Goal: Task Accomplishment & Management: Manage account settings

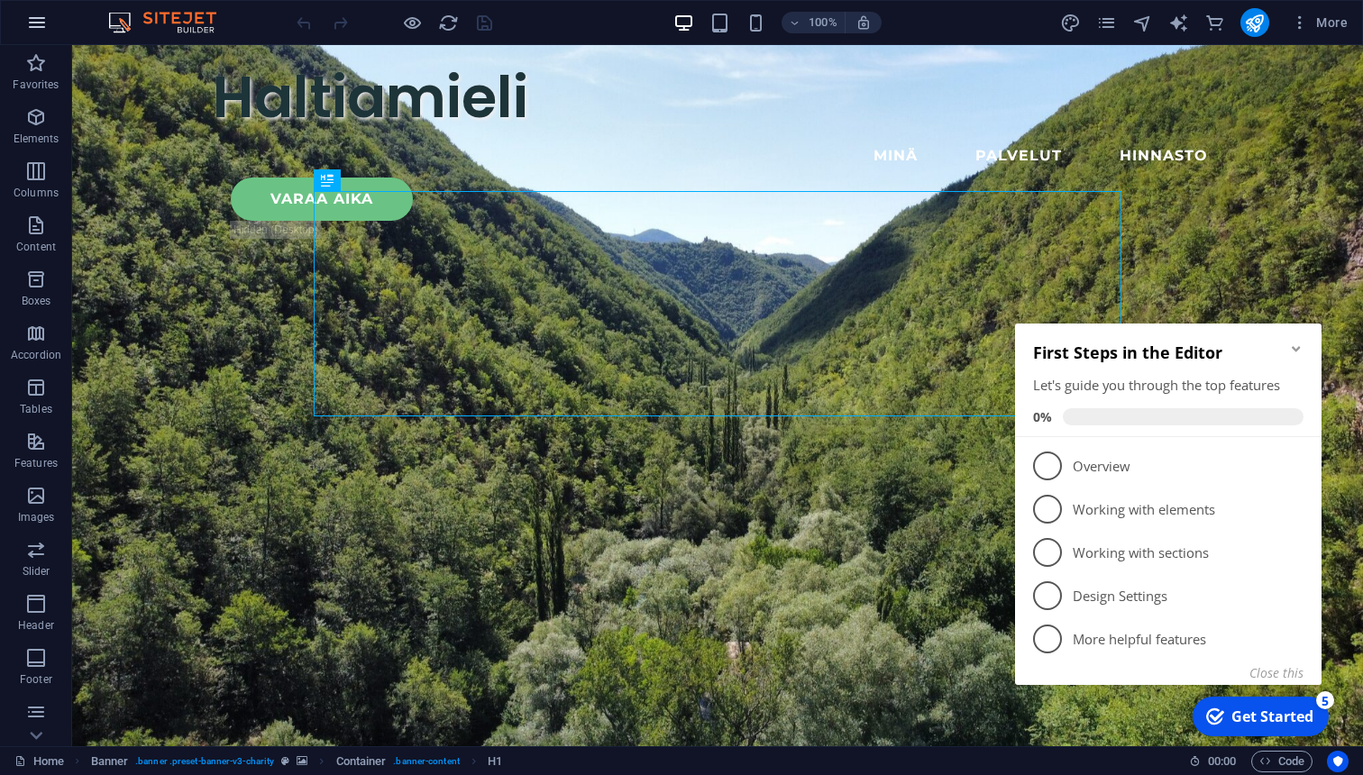
click at [25, 27] on button "button" at bounding box center [36, 22] width 43 height 43
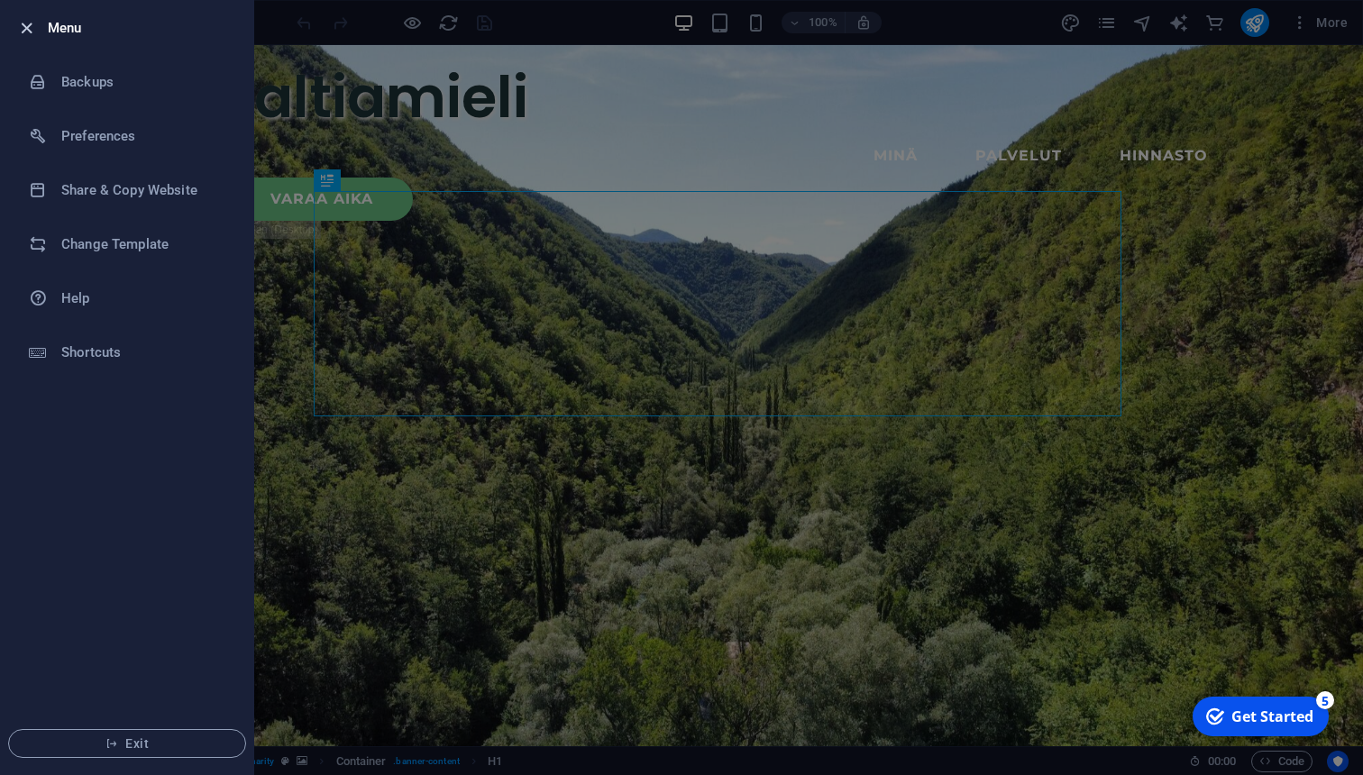
click at [26, 25] on icon "button" at bounding box center [26, 28] width 21 height 21
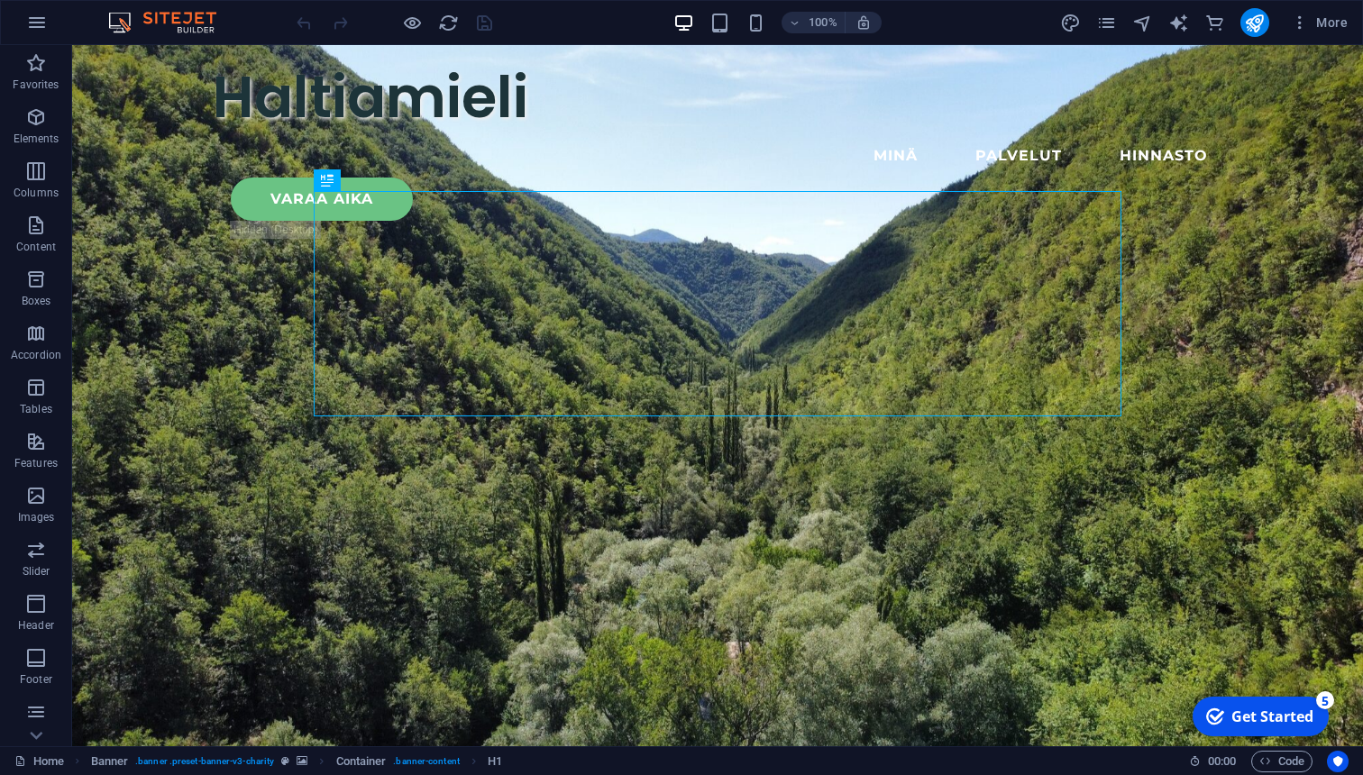
click at [1260, 714] on div "Get Started" at bounding box center [1273, 717] width 82 height 20
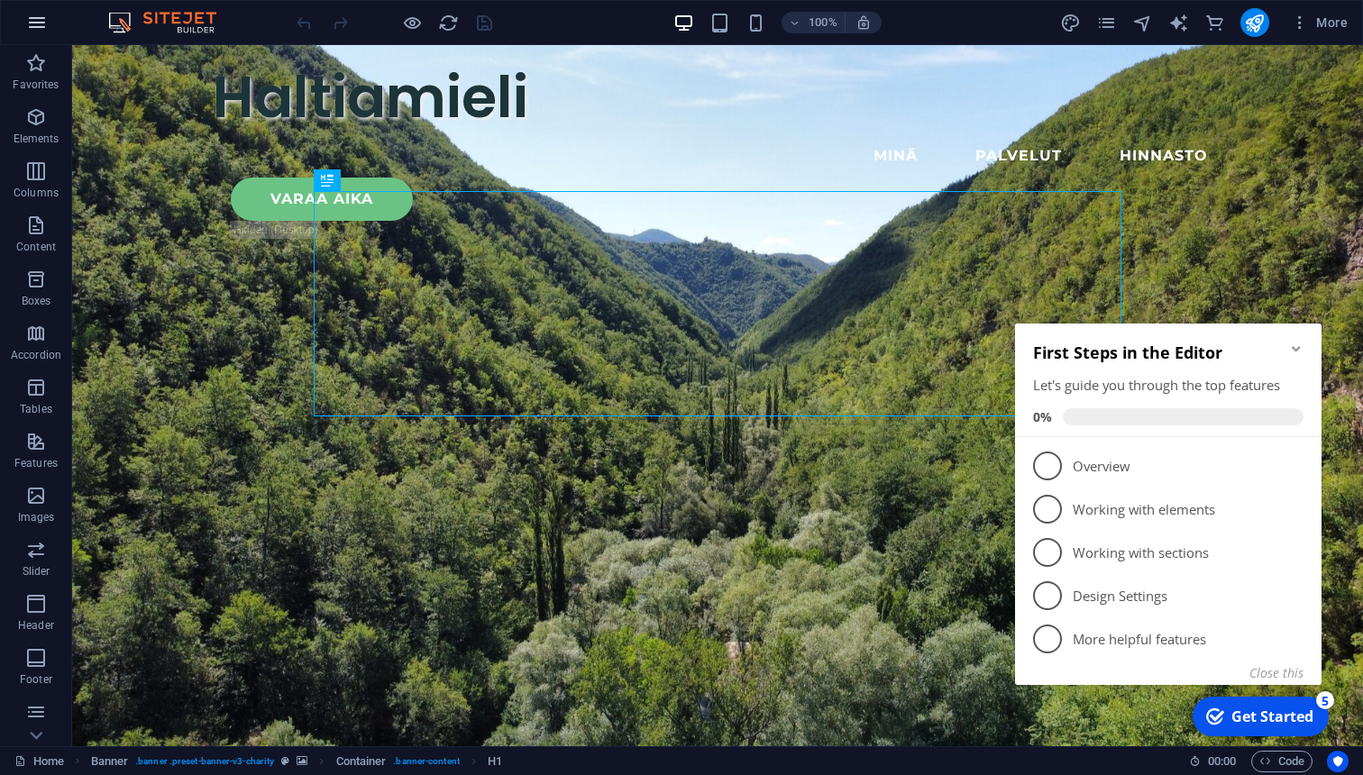
click at [38, 31] on icon "button" at bounding box center [37, 23] width 22 height 22
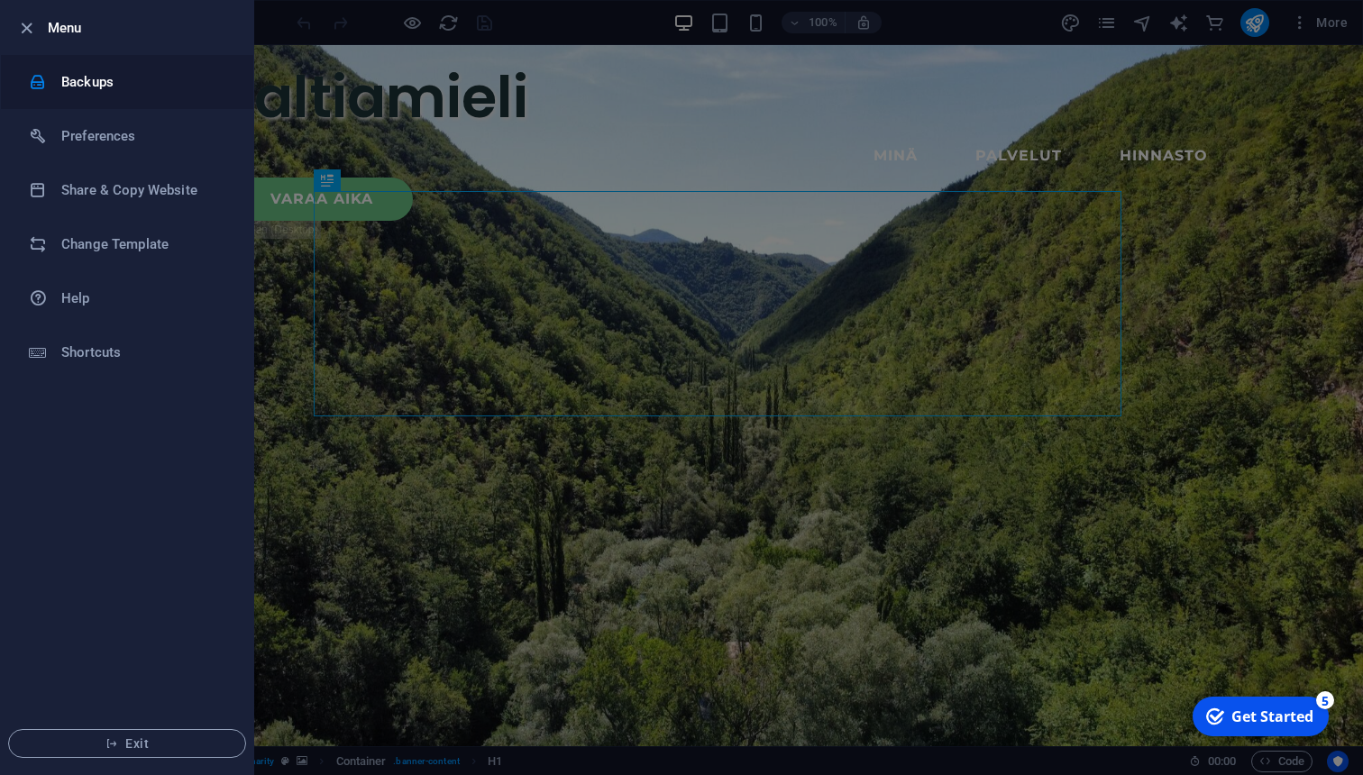
click at [97, 90] on h6 "Backups" at bounding box center [144, 82] width 167 height 22
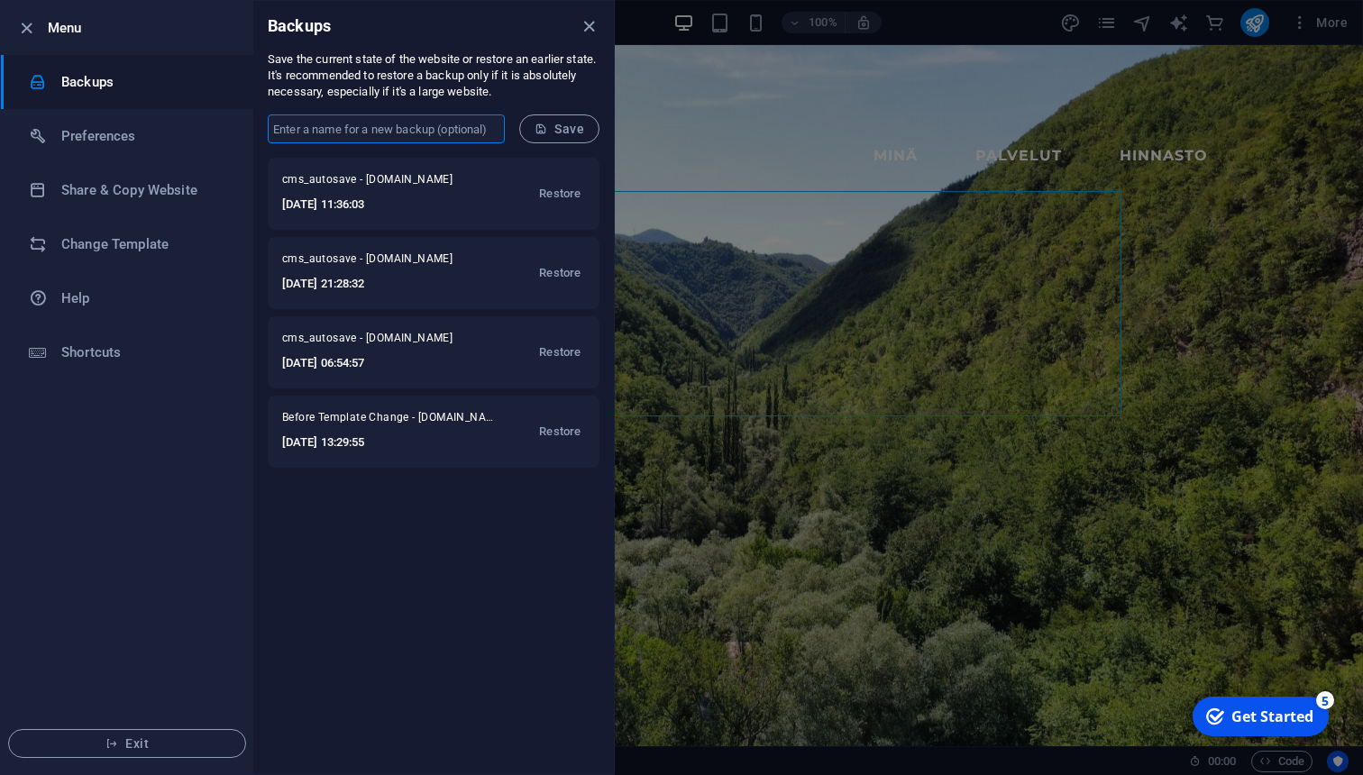
click at [417, 127] on input "text" at bounding box center [386, 129] width 237 height 29
type input "vanhat sivut"
click at [571, 125] on span "Save" at bounding box center [560, 129] width 50 height 14
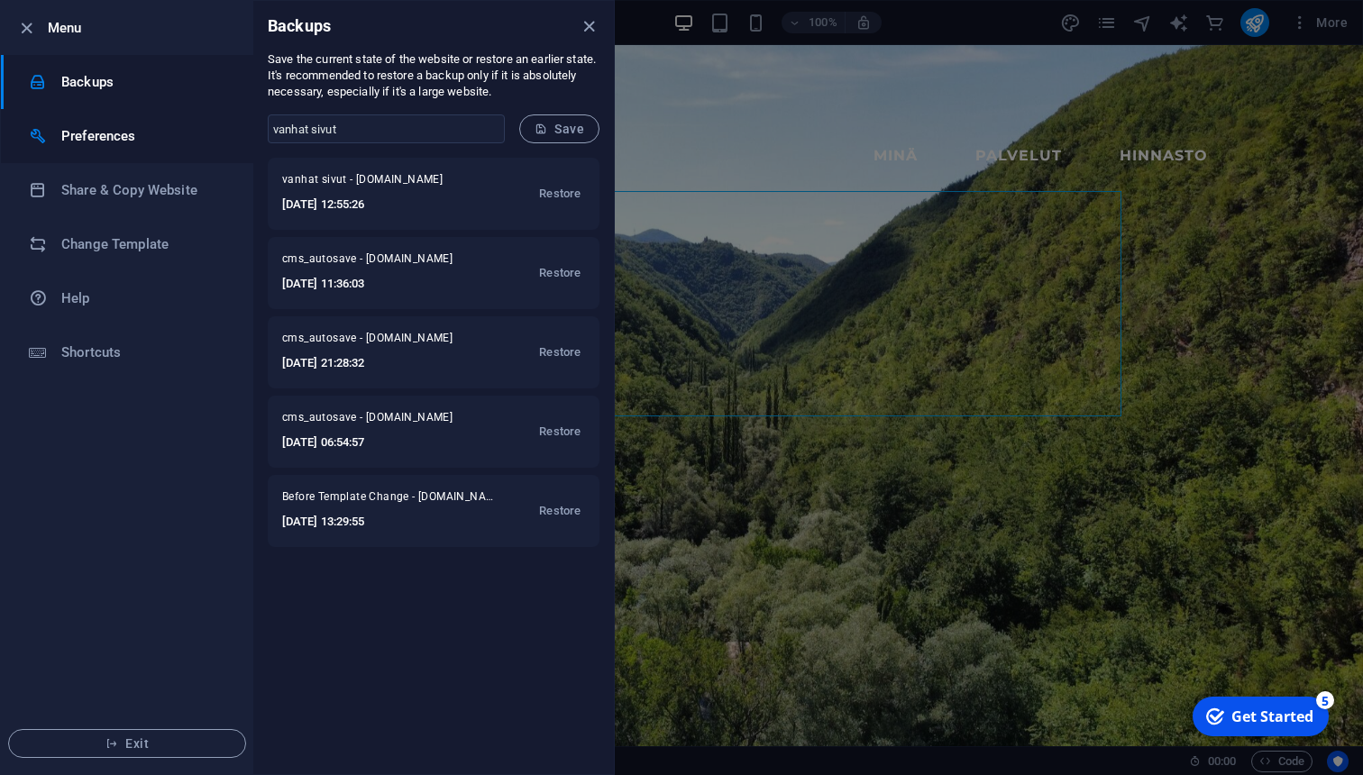
click at [78, 140] on h6 "Preferences" at bounding box center [144, 136] width 167 height 22
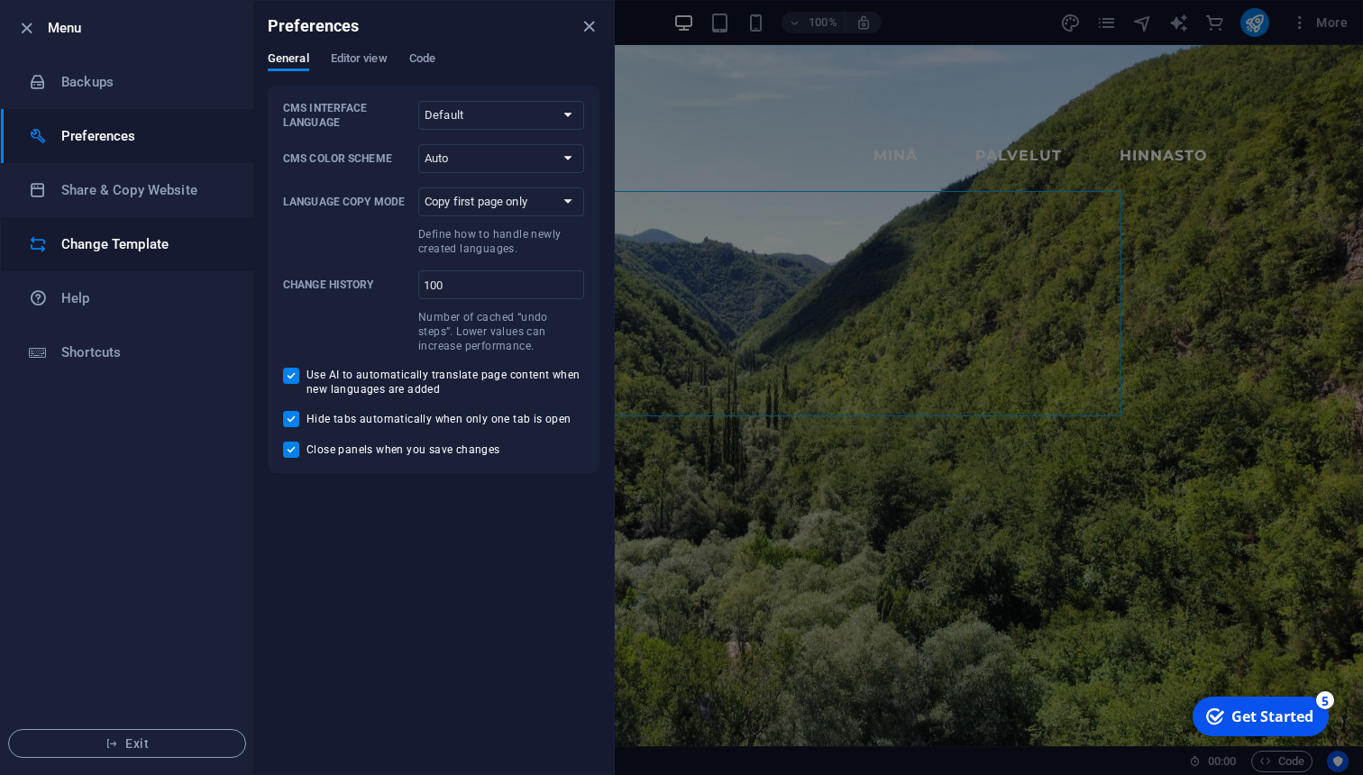
click at [89, 233] on li "Change Template" at bounding box center [127, 244] width 252 height 54
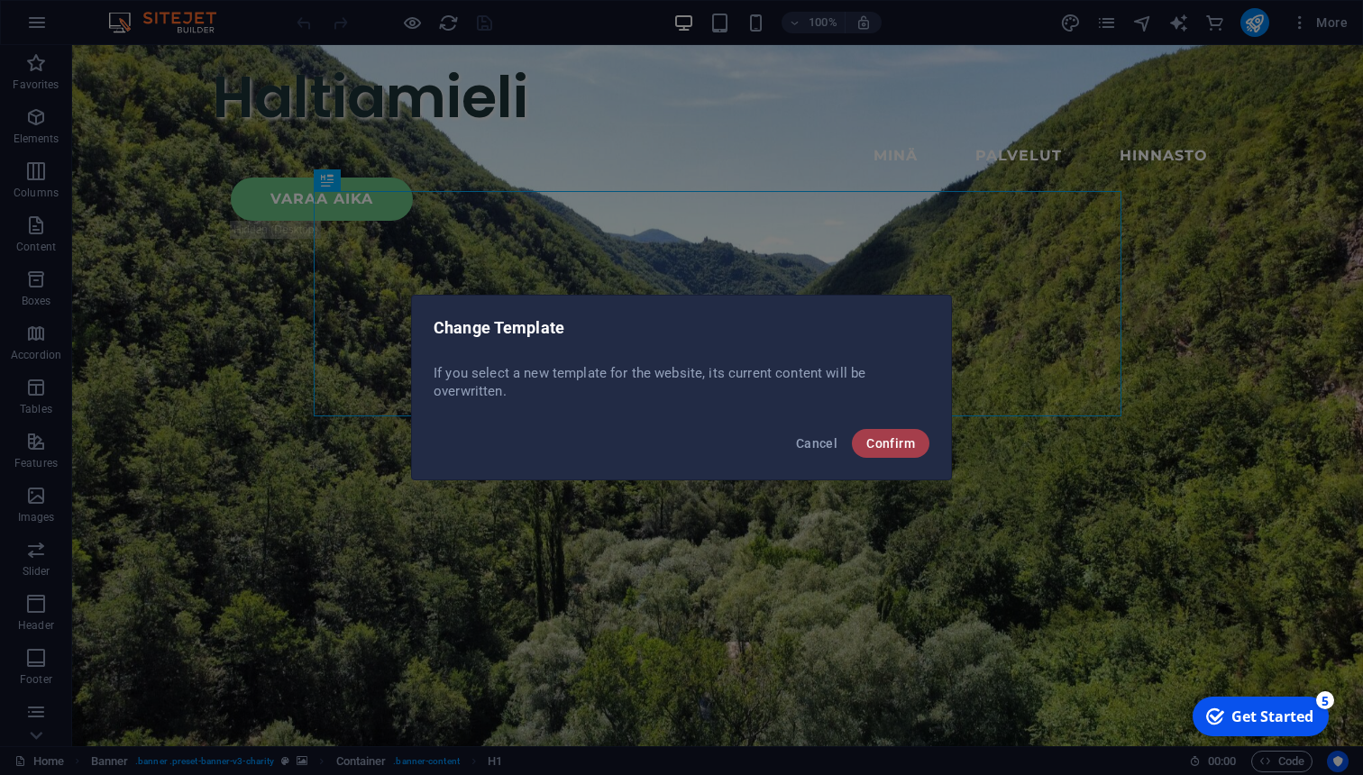
click at [900, 449] on span "Confirm" at bounding box center [890, 443] width 49 height 14
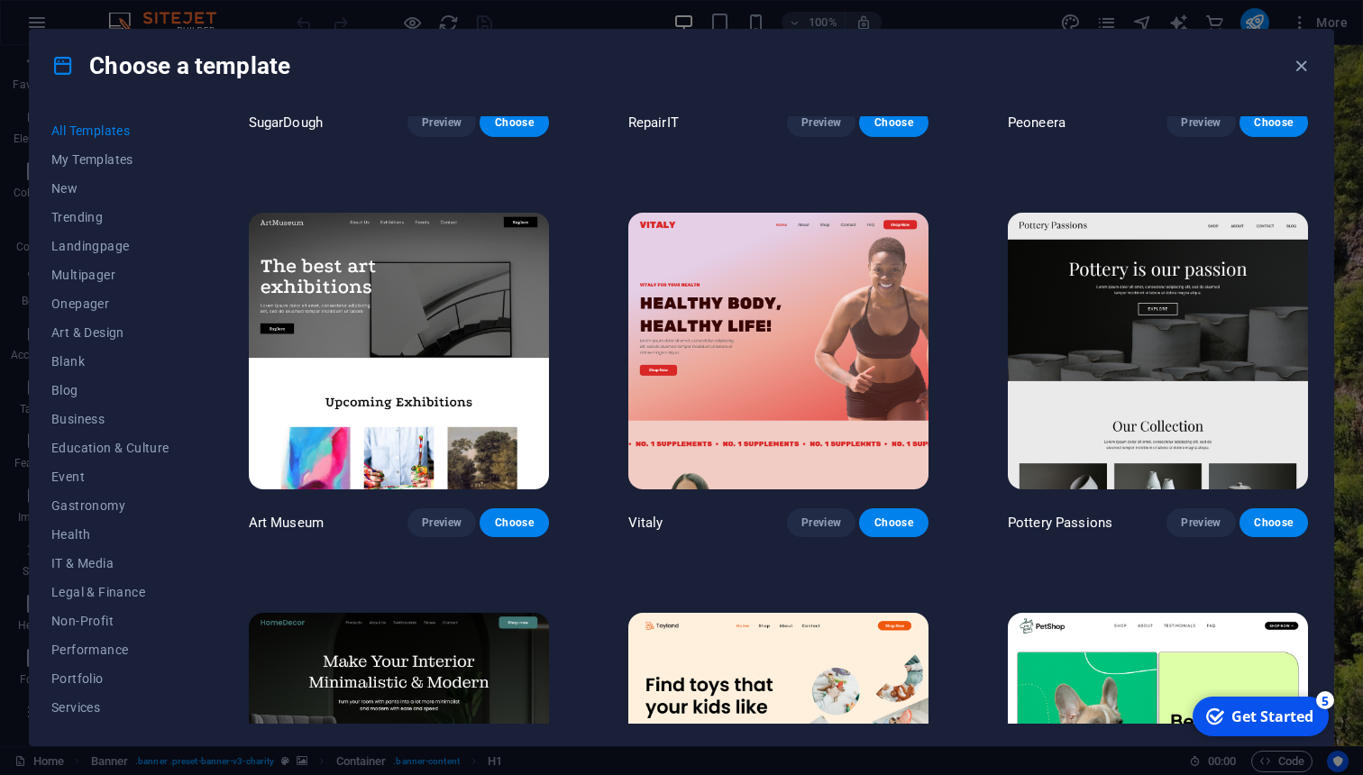
scroll to position [309, 0]
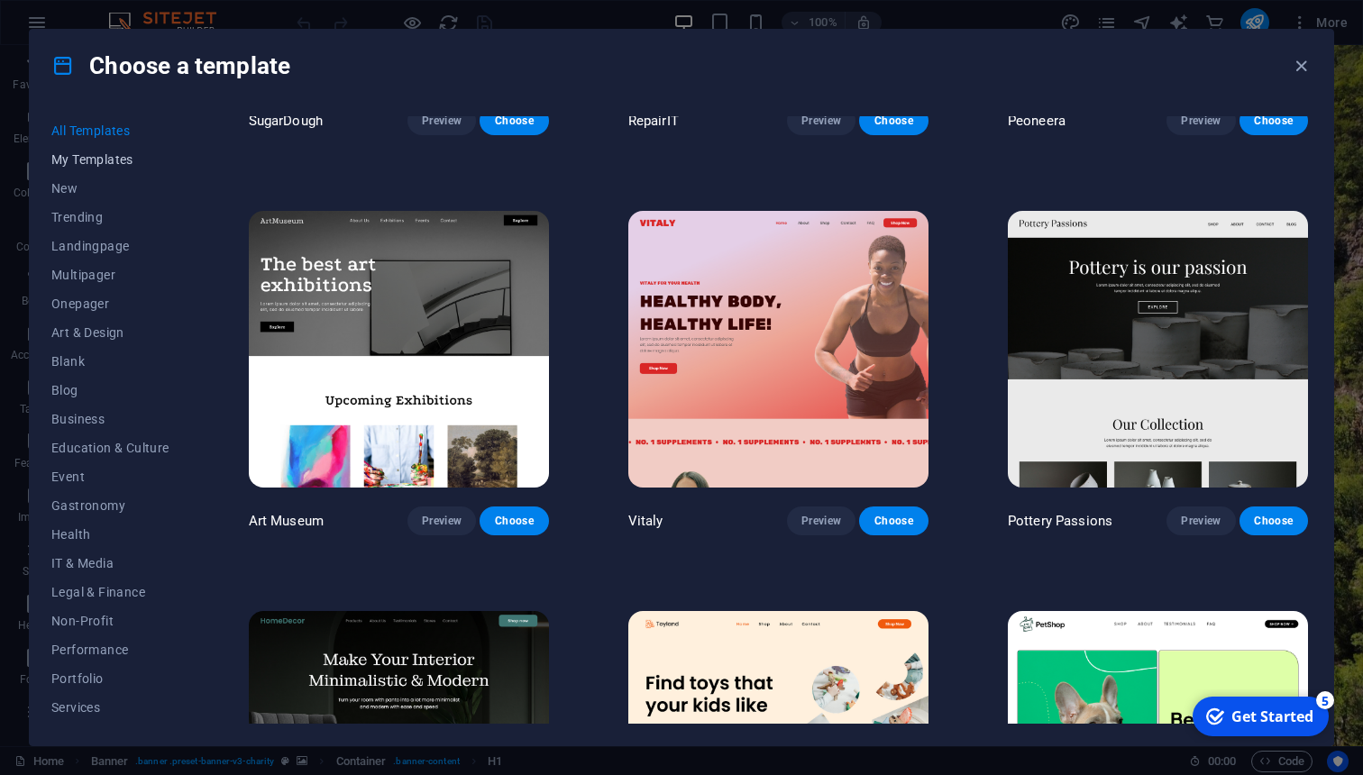
click at [72, 160] on span "My Templates" at bounding box center [110, 159] width 118 height 14
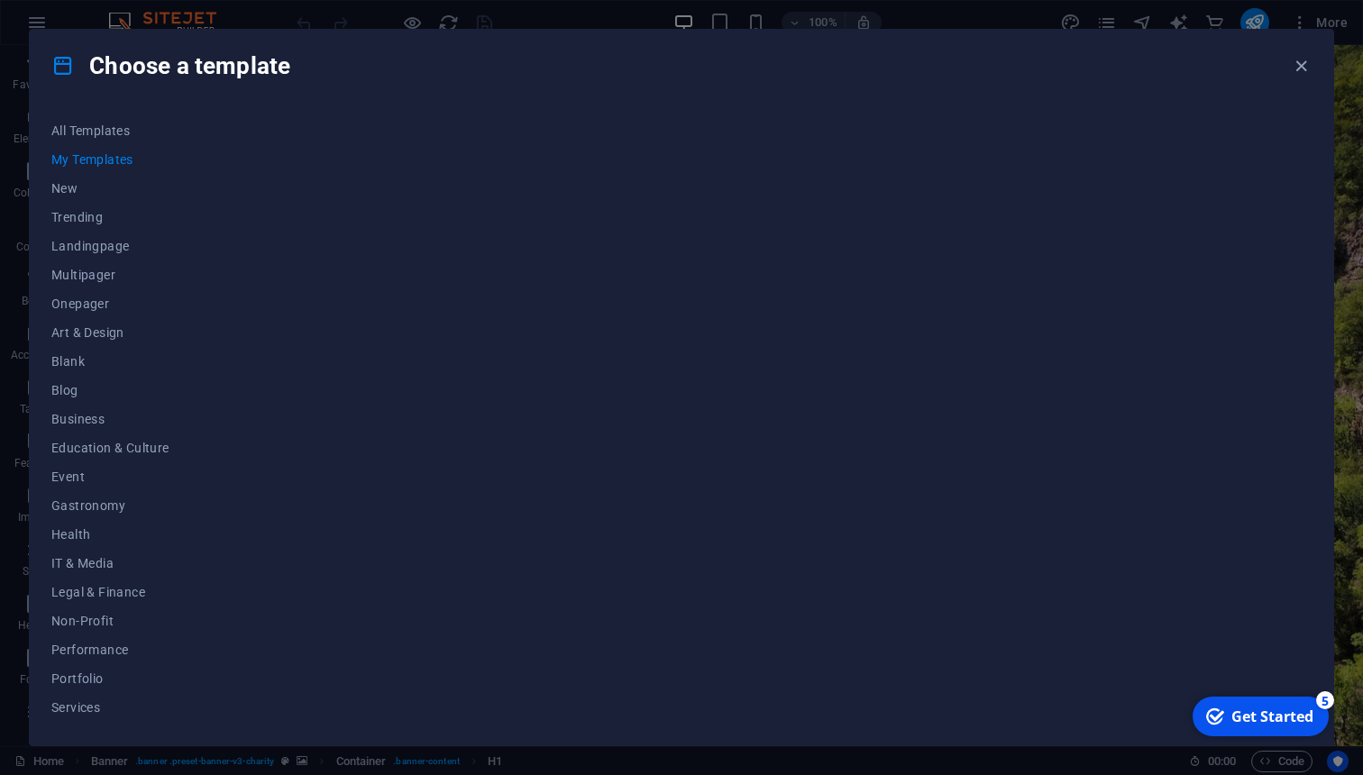
scroll to position [0, 0]
click at [64, 194] on span "New" at bounding box center [110, 188] width 118 height 14
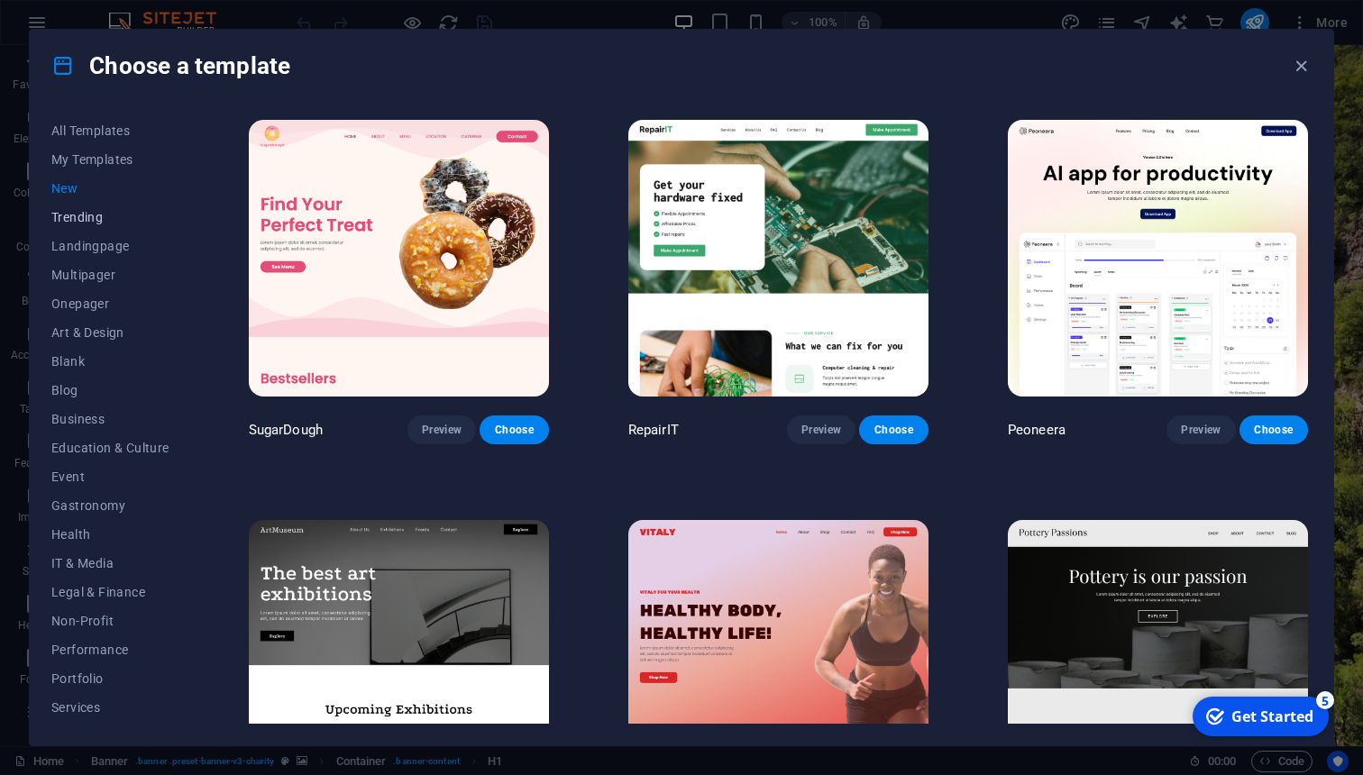
click at [64, 225] on button "Trending" at bounding box center [110, 217] width 118 height 29
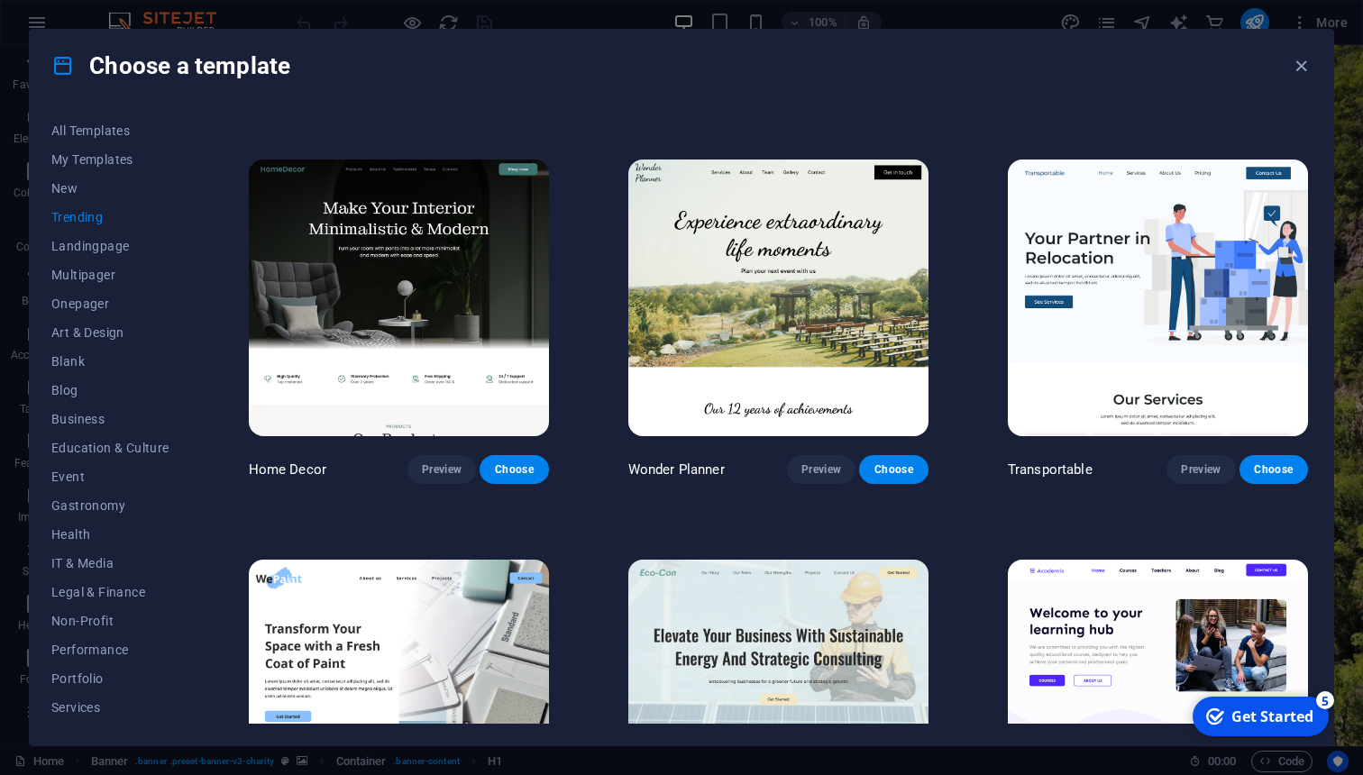
scroll to position [371, 0]
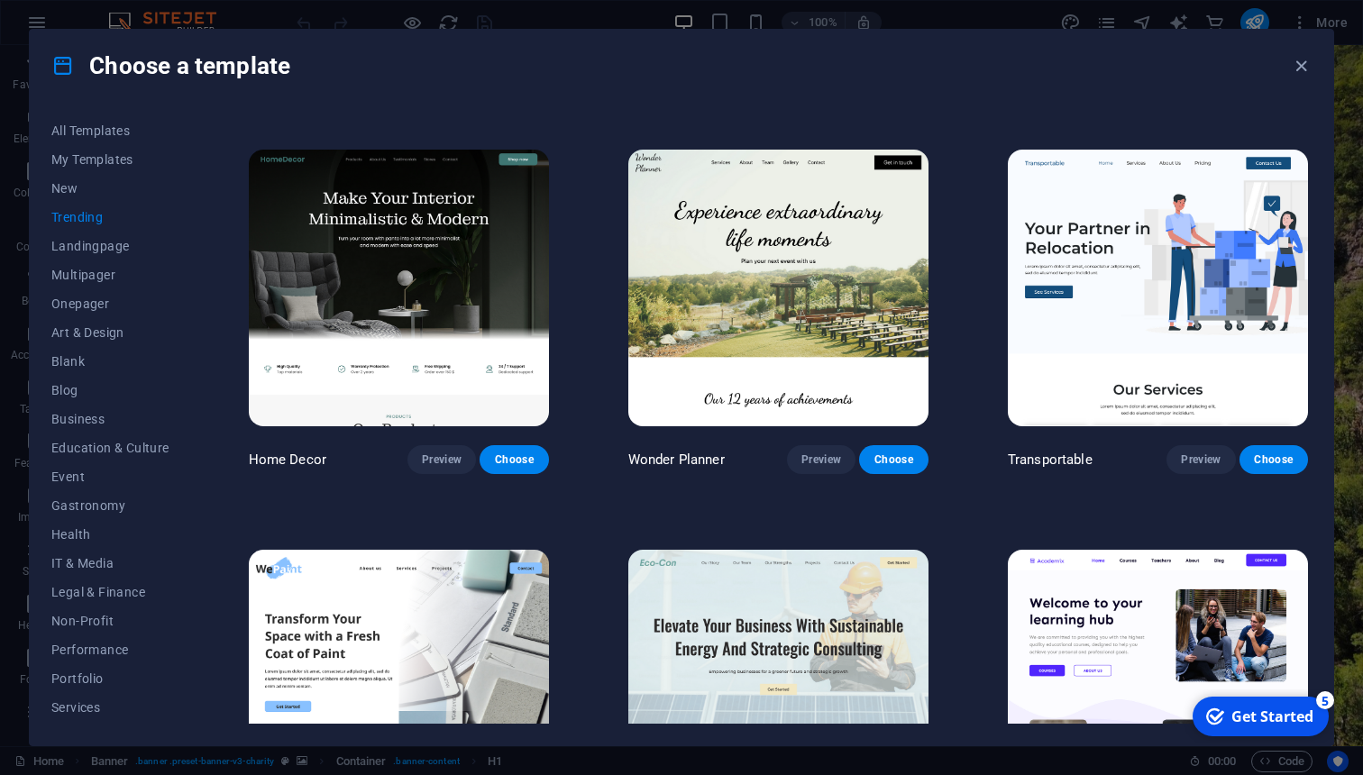
click at [806, 244] on img at bounding box center [778, 288] width 300 height 277
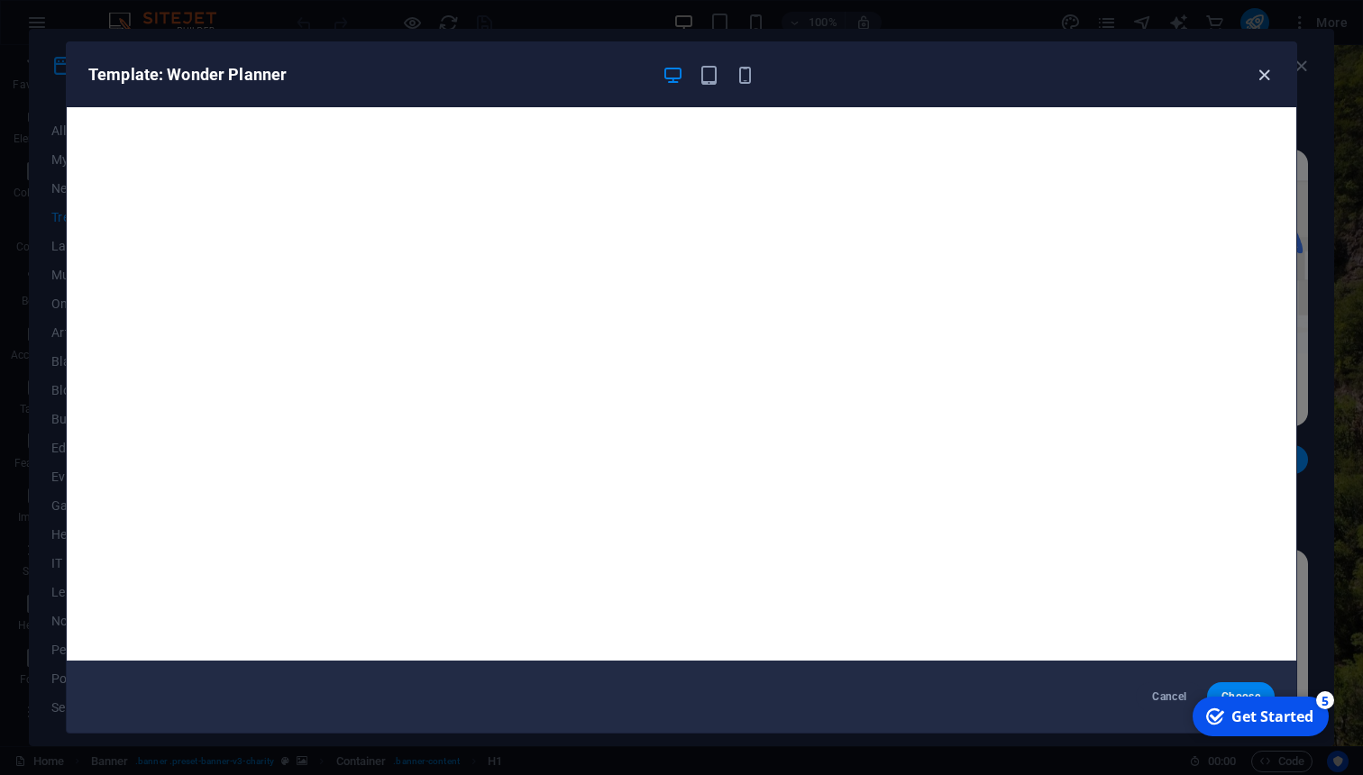
click at [1260, 78] on icon "button" at bounding box center [1264, 75] width 21 height 21
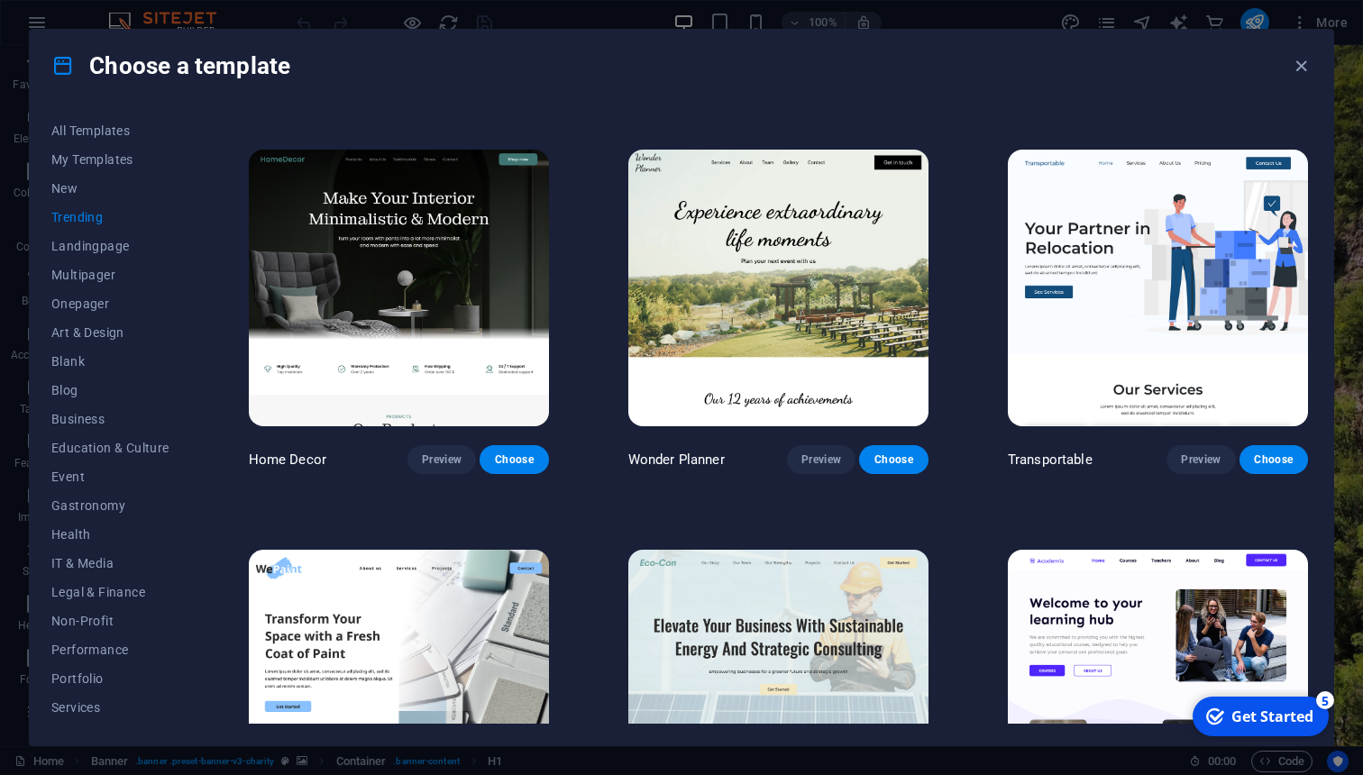
click at [447, 279] on img at bounding box center [399, 288] width 300 height 277
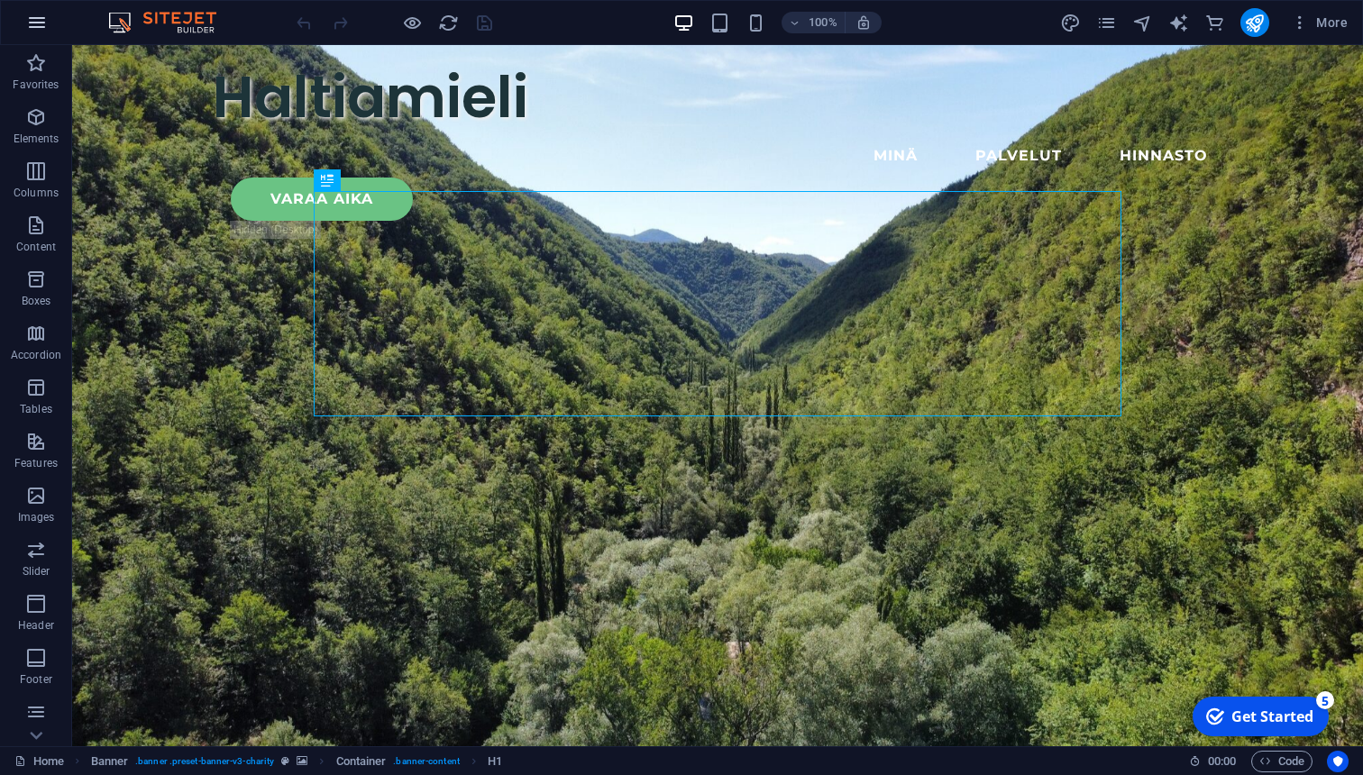
click at [34, 23] on icon "button" at bounding box center [37, 23] width 22 height 22
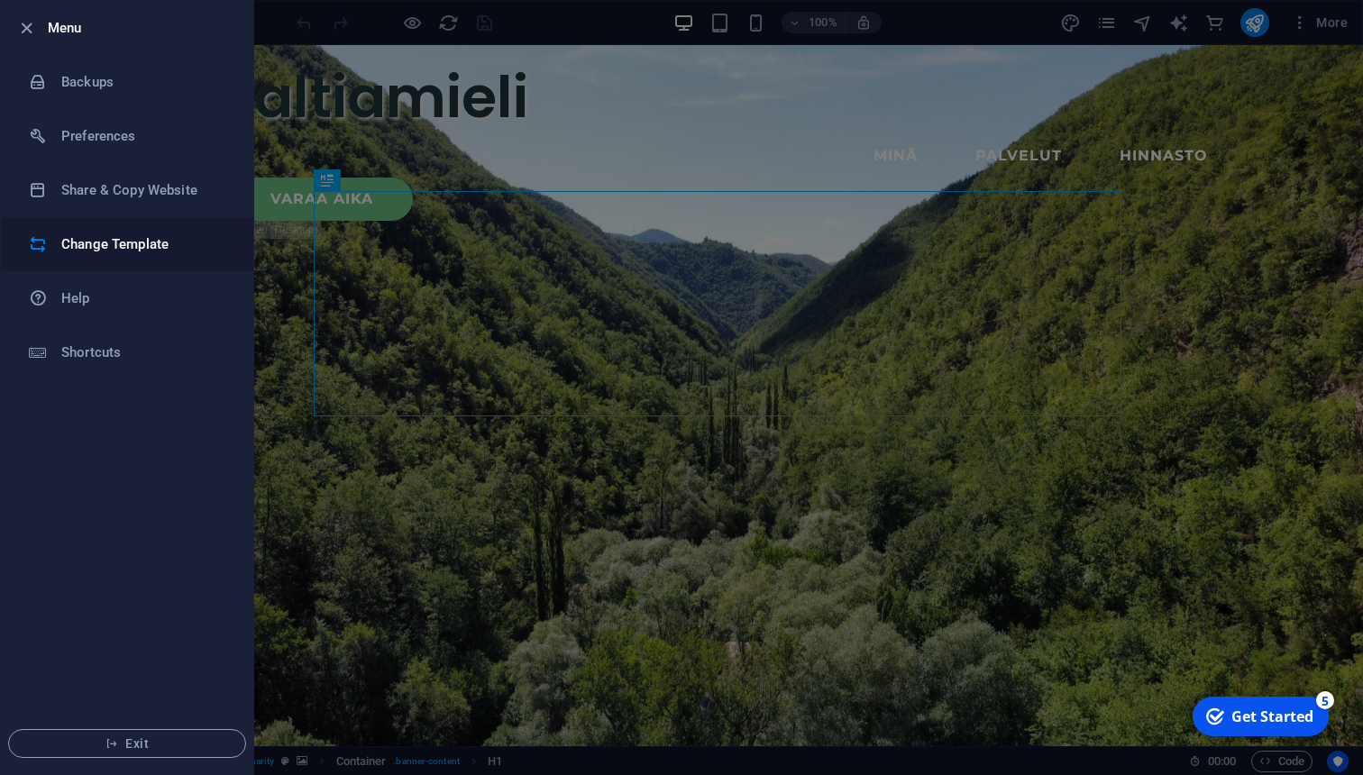
click at [80, 240] on h6 "Change Template" at bounding box center [144, 245] width 167 height 22
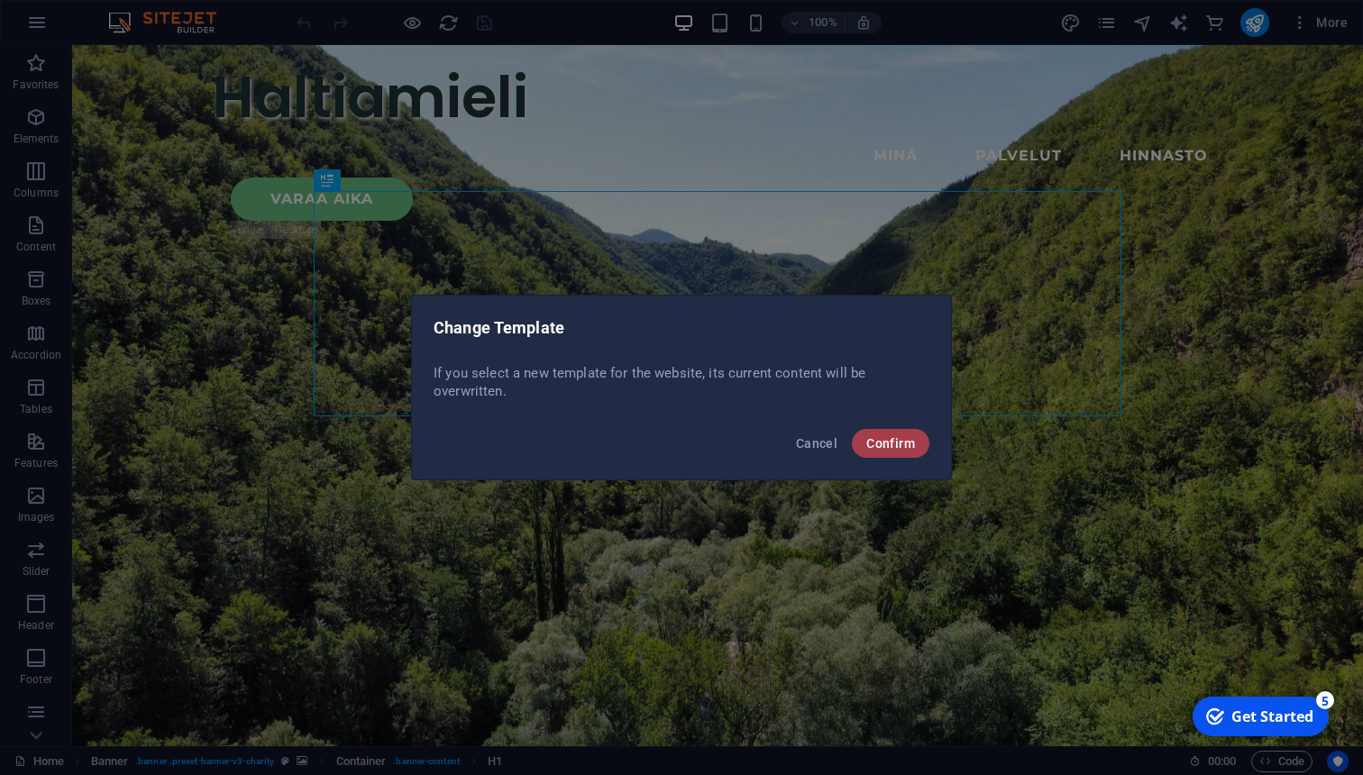
click at [897, 447] on span "Confirm" at bounding box center [890, 443] width 49 height 14
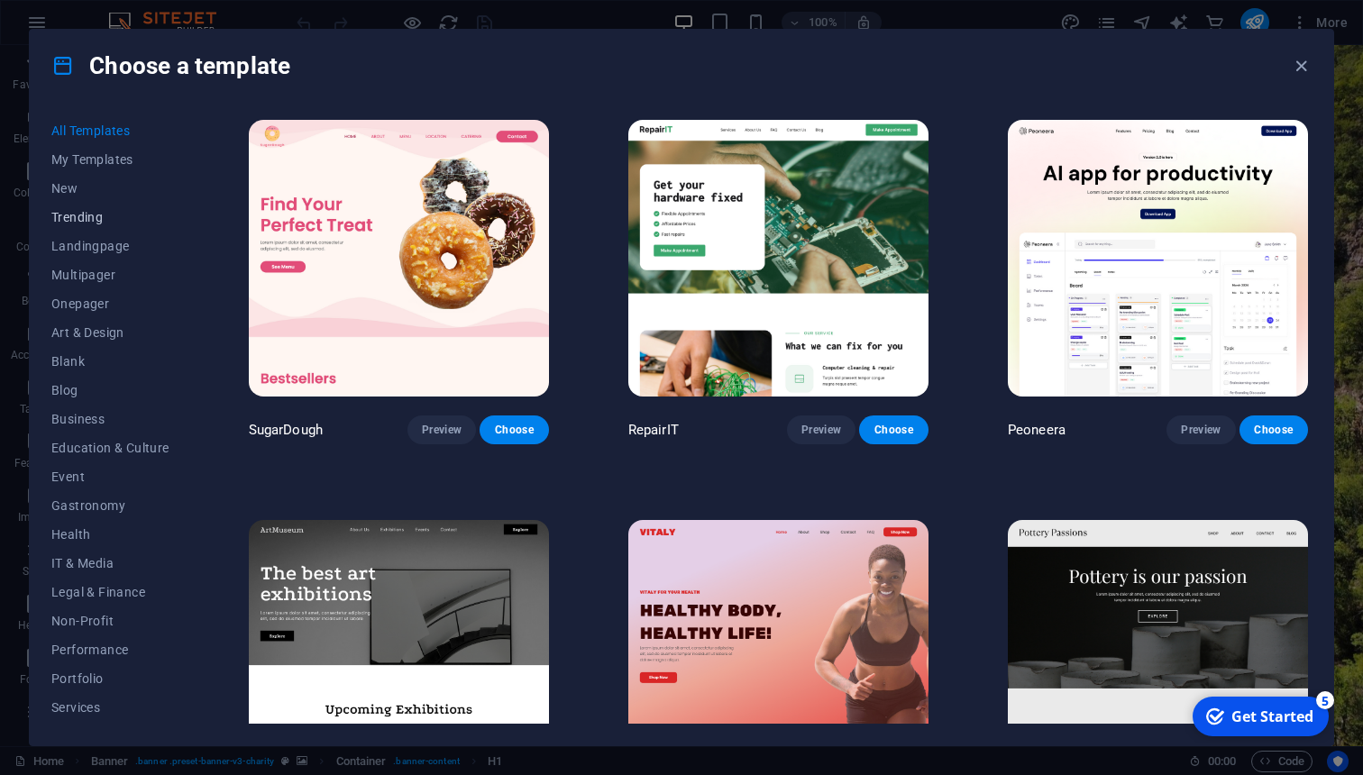
click at [67, 217] on span "Trending" at bounding box center [110, 217] width 118 height 14
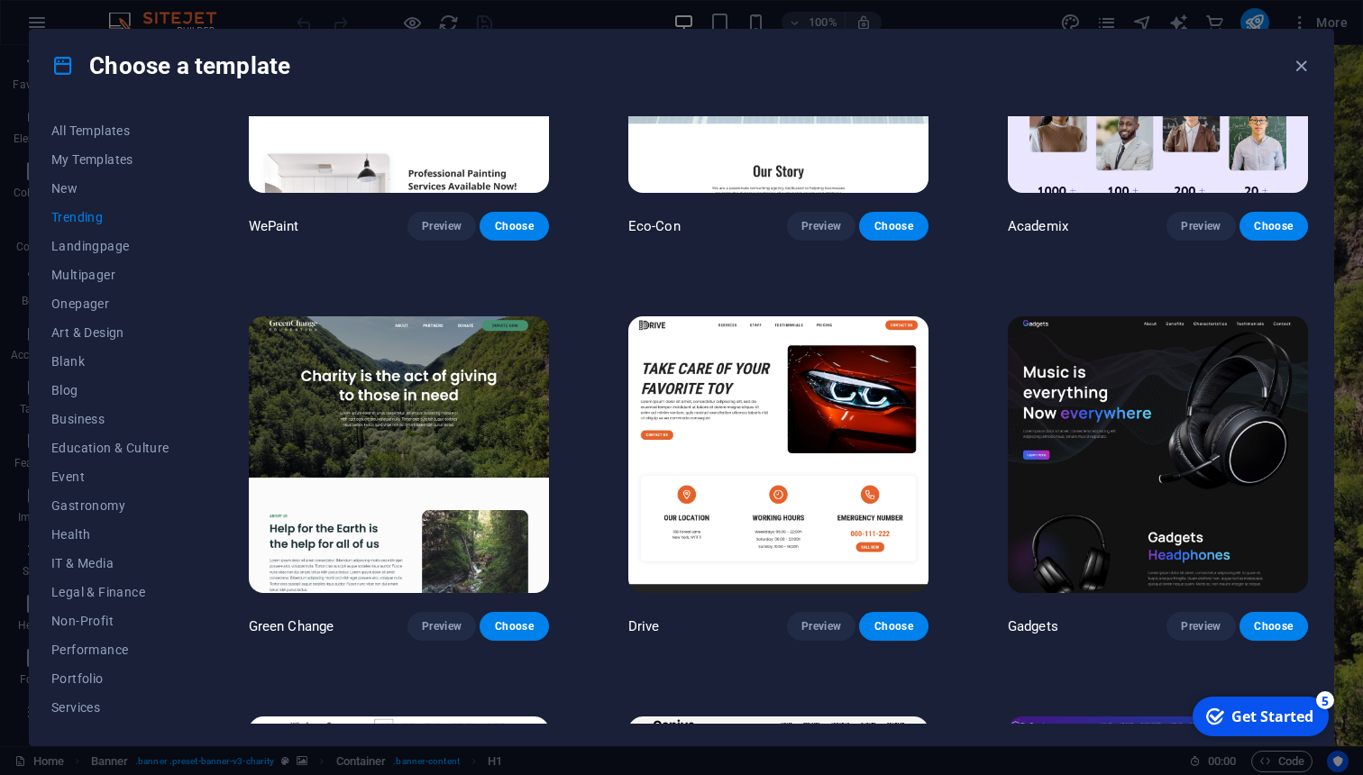
scroll to position [1010, 0]
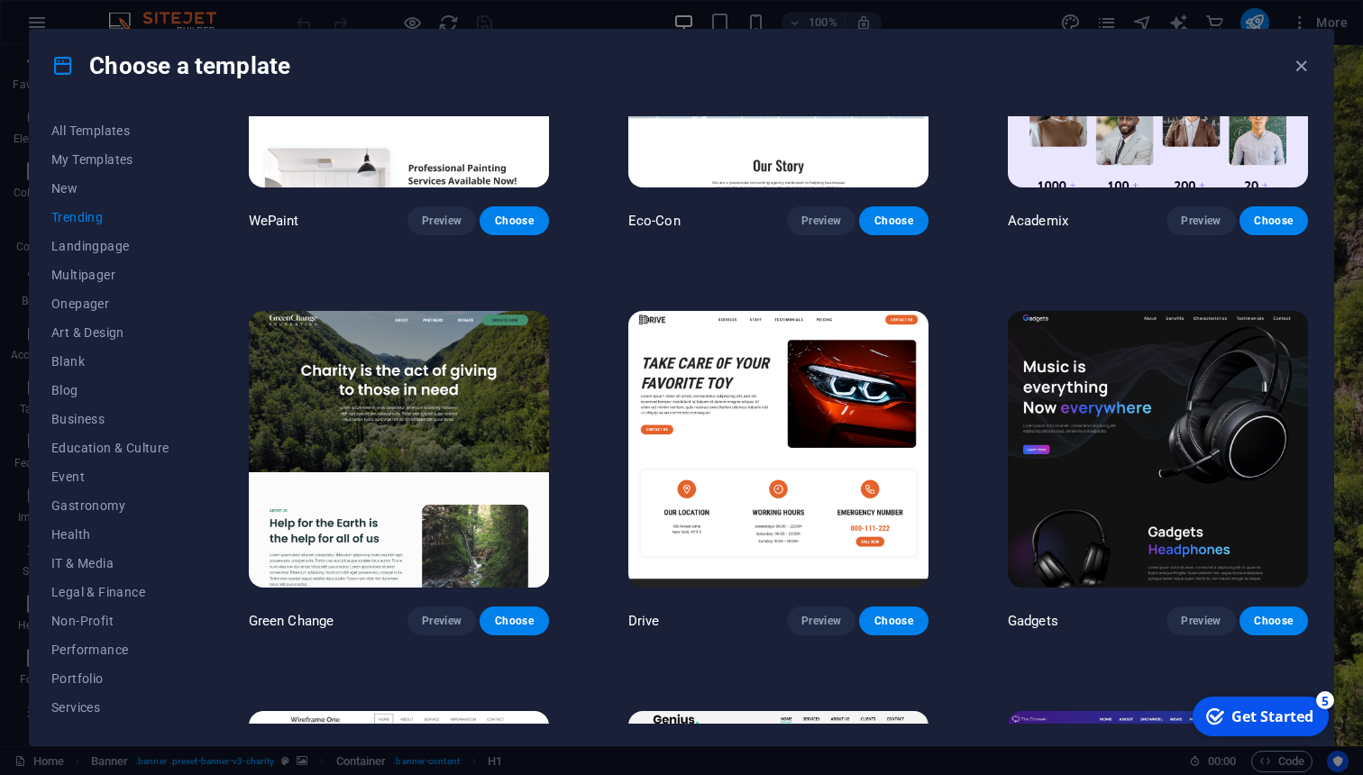
click at [374, 392] on img at bounding box center [399, 449] width 300 height 277
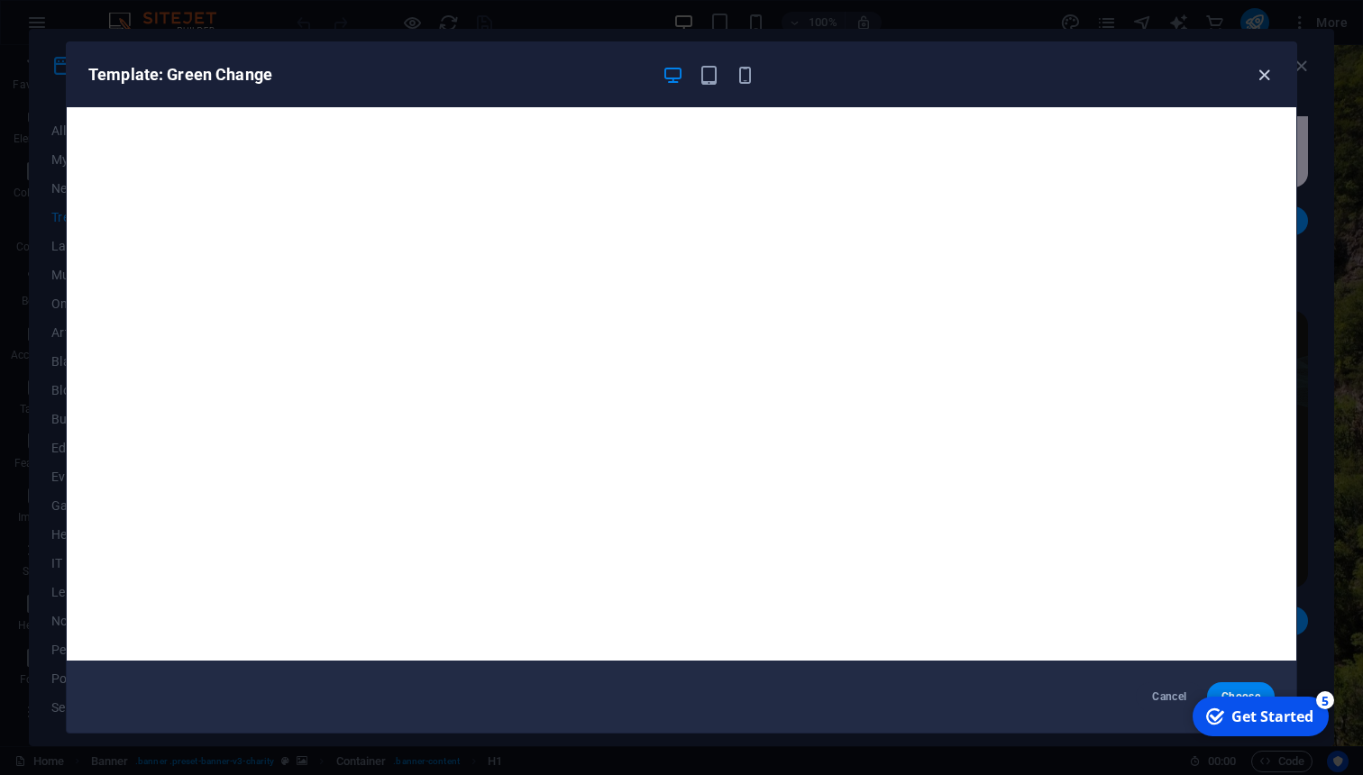
click at [1263, 80] on icon "button" at bounding box center [1264, 75] width 21 height 21
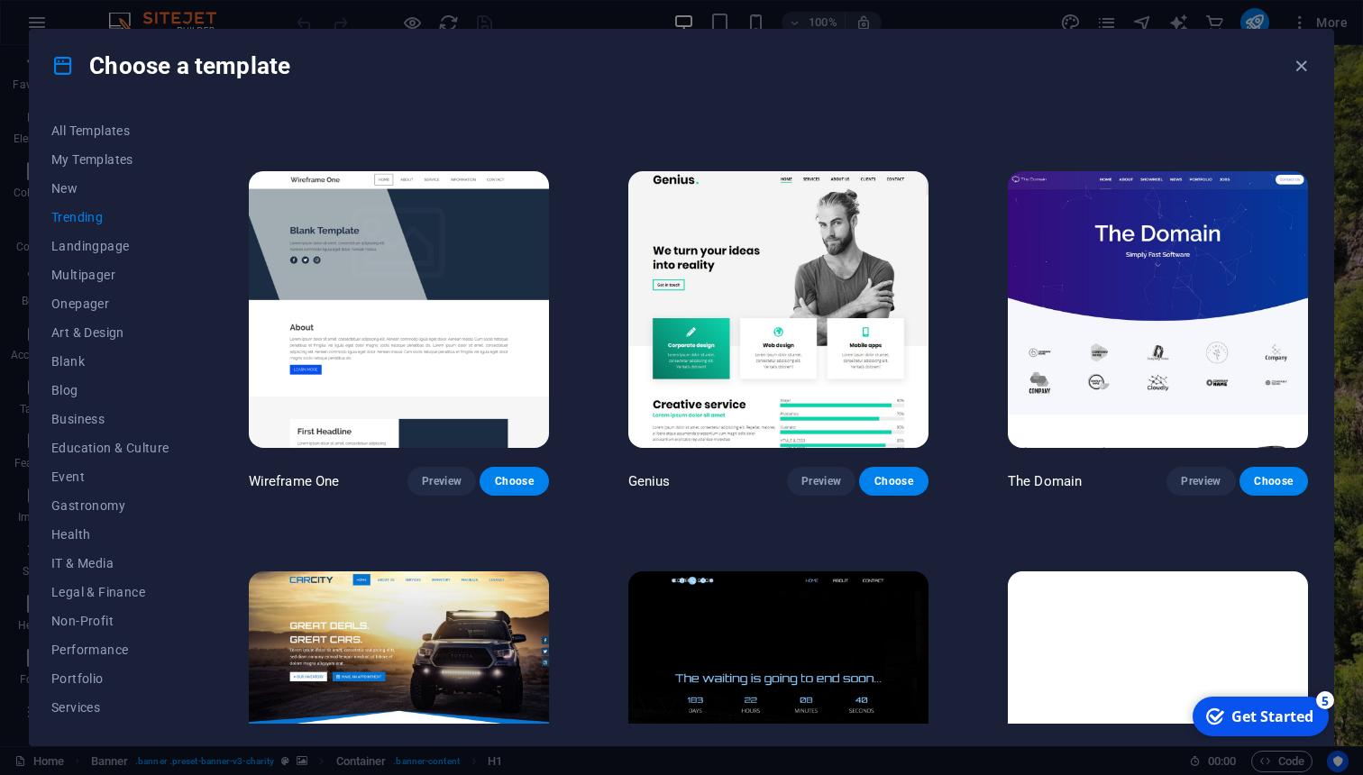
scroll to position [1556, 0]
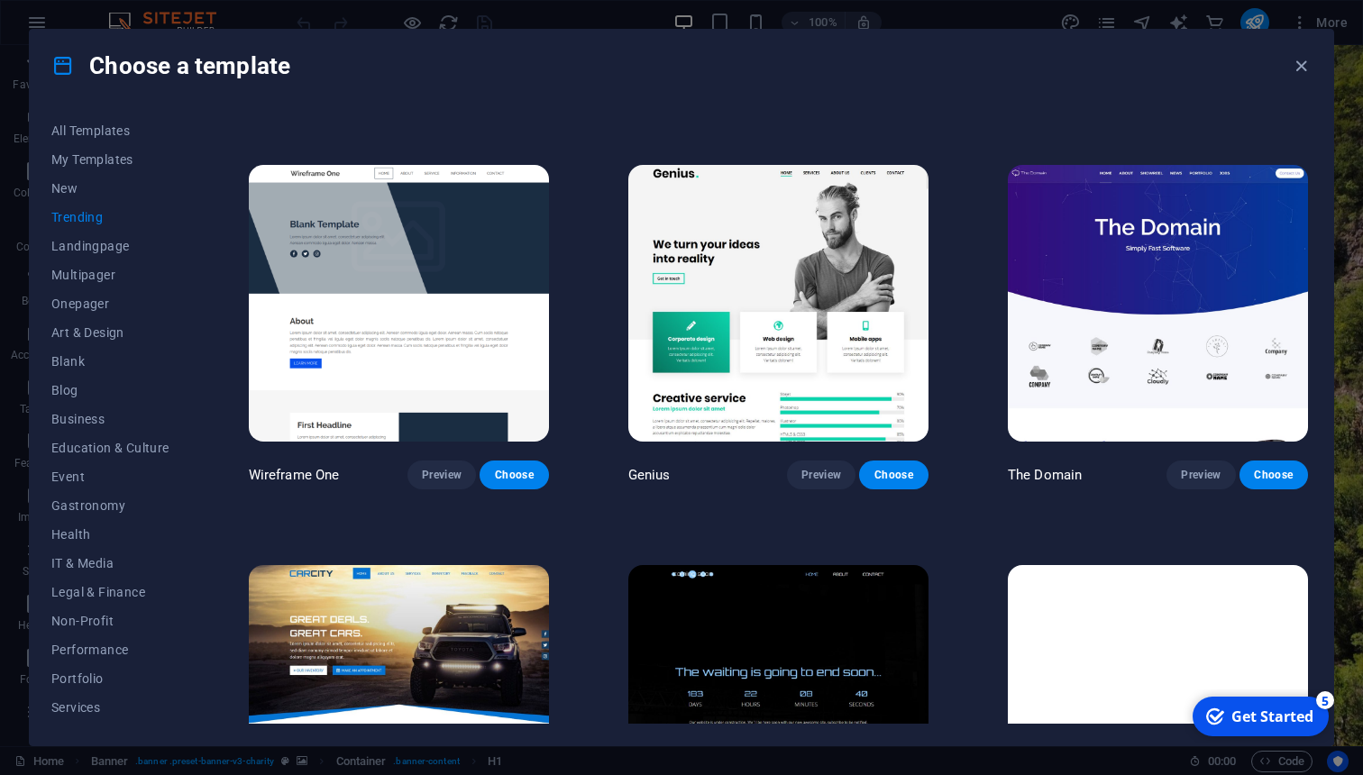
click at [856, 280] on img at bounding box center [778, 303] width 300 height 277
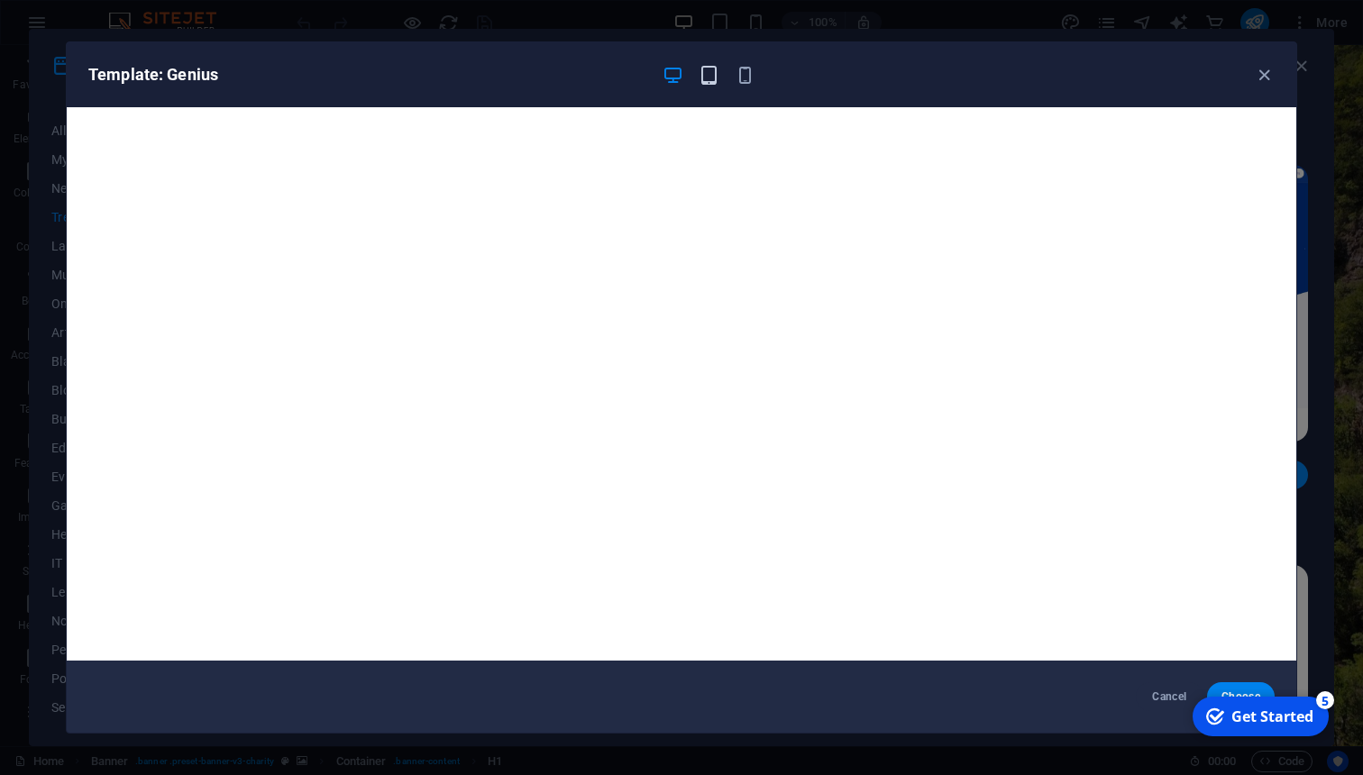
click at [716, 73] on icon "button" at bounding box center [709, 75] width 21 height 21
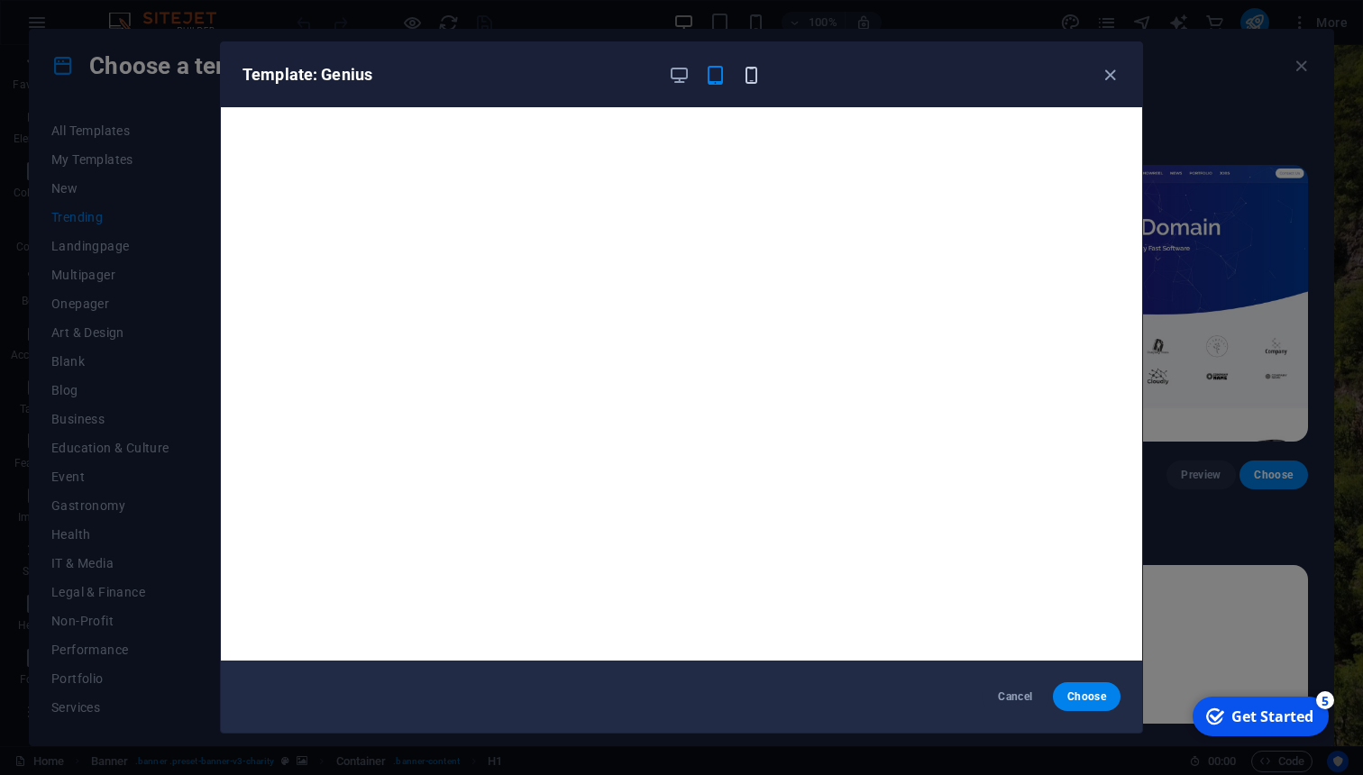
click at [750, 76] on icon "button" at bounding box center [751, 75] width 21 height 21
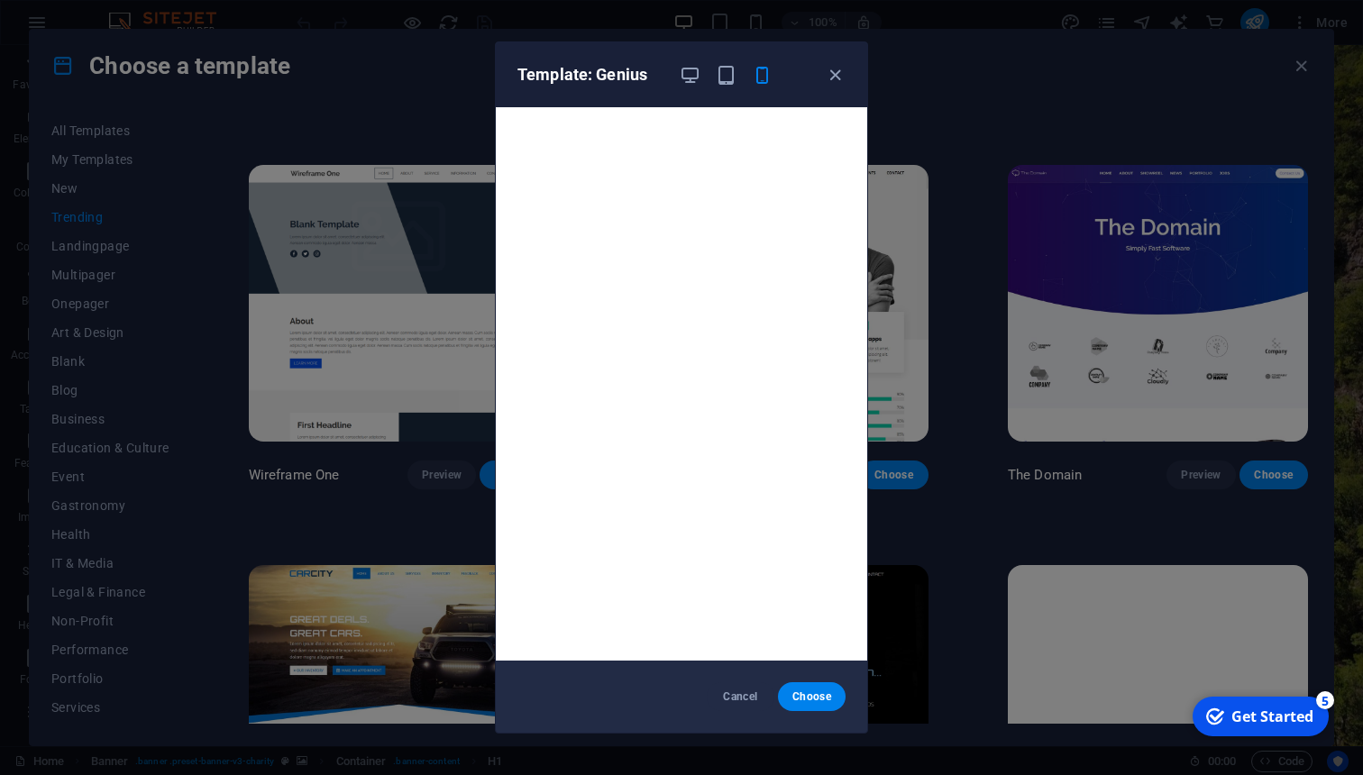
click at [678, 78] on div "Template: Genius" at bounding box center [671, 75] width 307 height 22
click at [704, 77] on div at bounding box center [726, 75] width 94 height 22
click at [700, 77] on icon "button" at bounding box center [690, 75] width 21 height 21
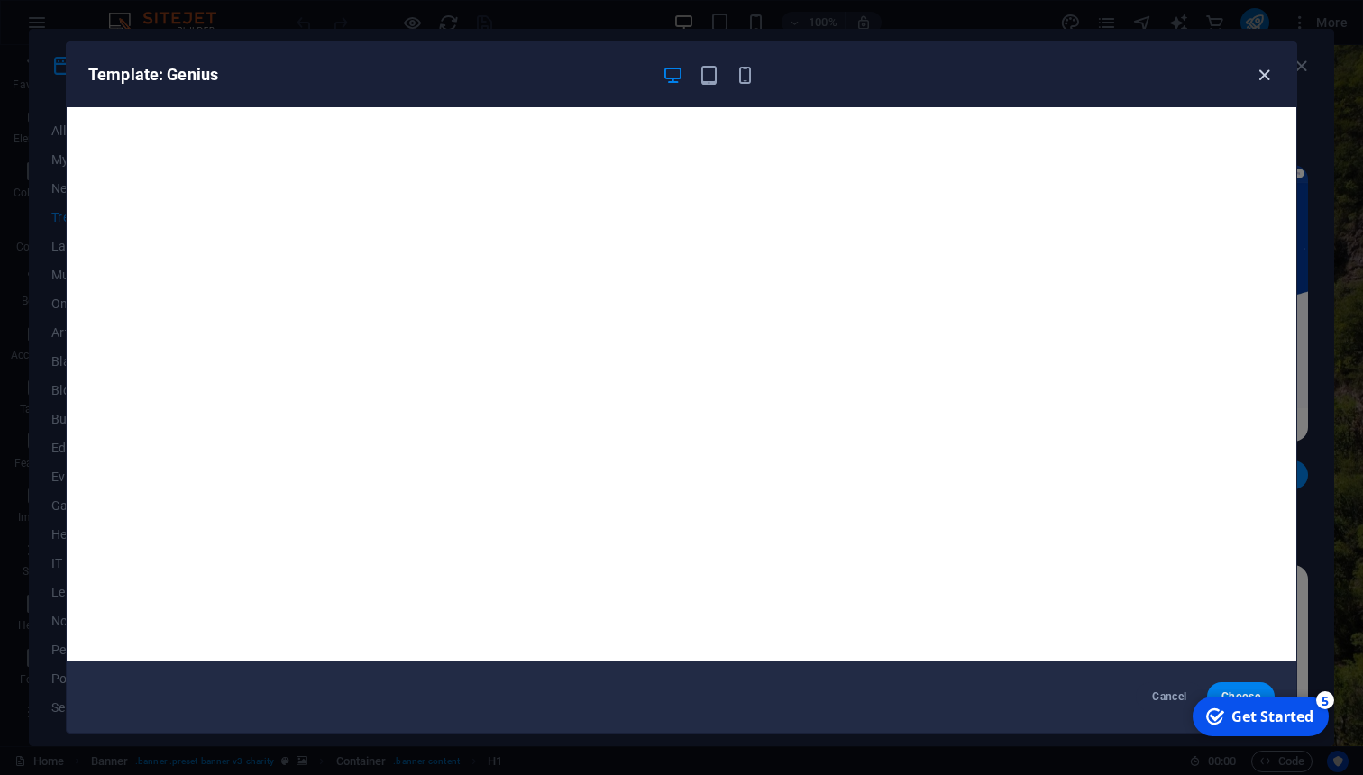
click at [1266, 78] on icon "button" at bounding box center [1264, 75] width 21 height 21
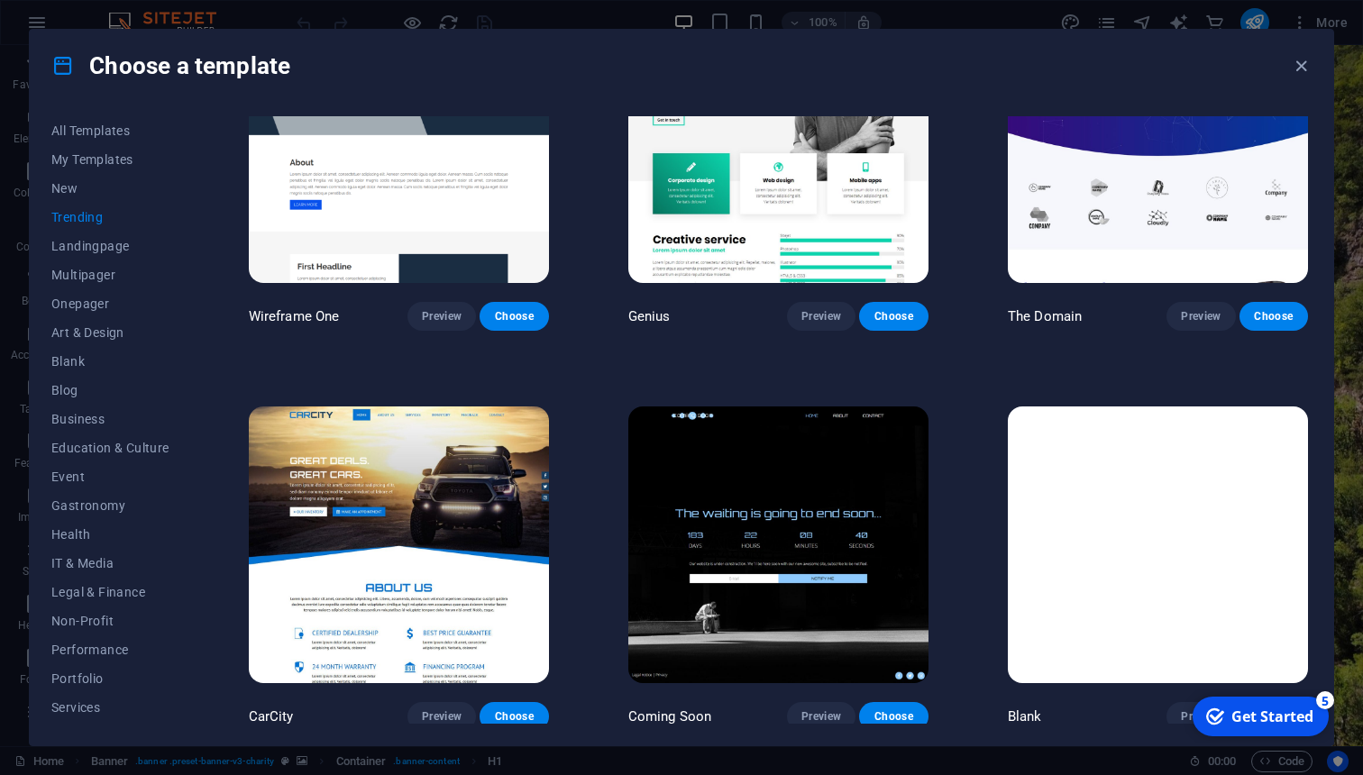
scroll to position [1723, 0]
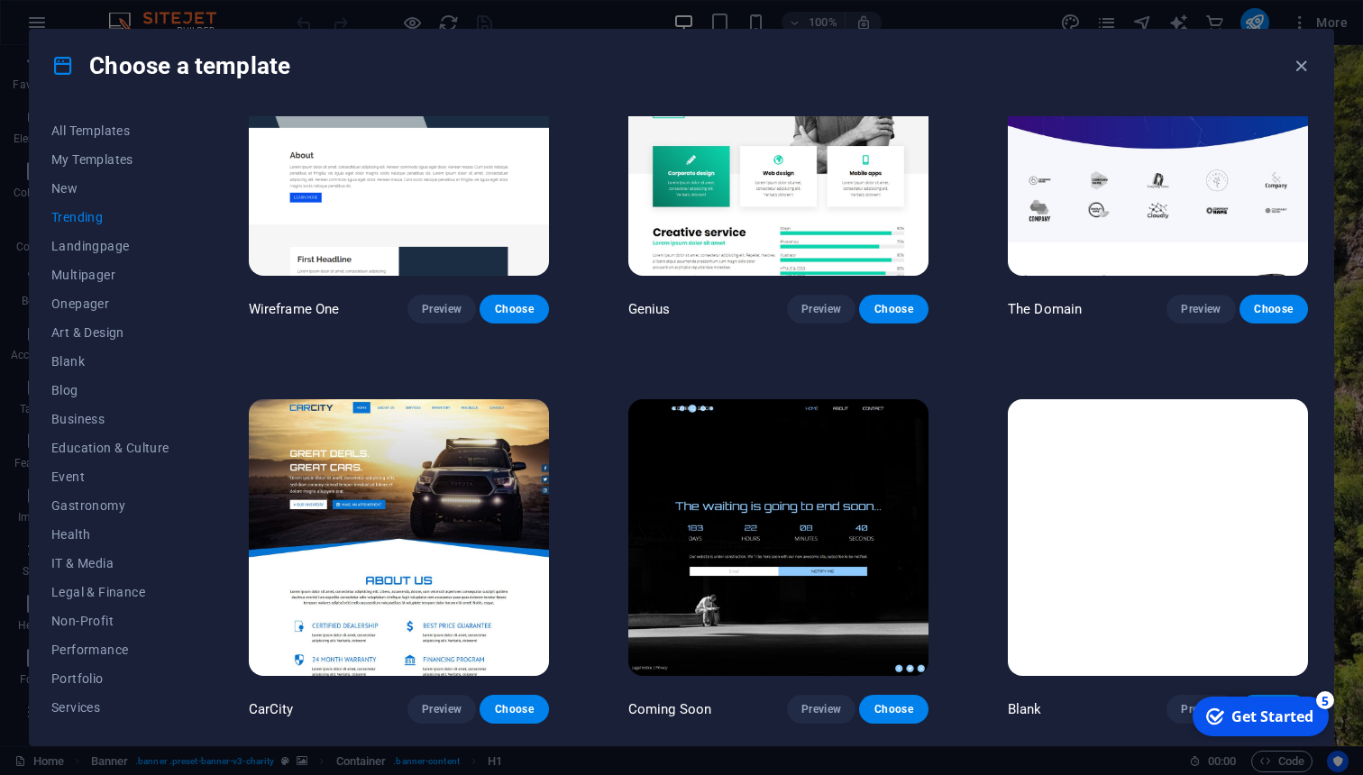
click at [847, 480] on img at bounding box center [778, 537] width 300 height 277
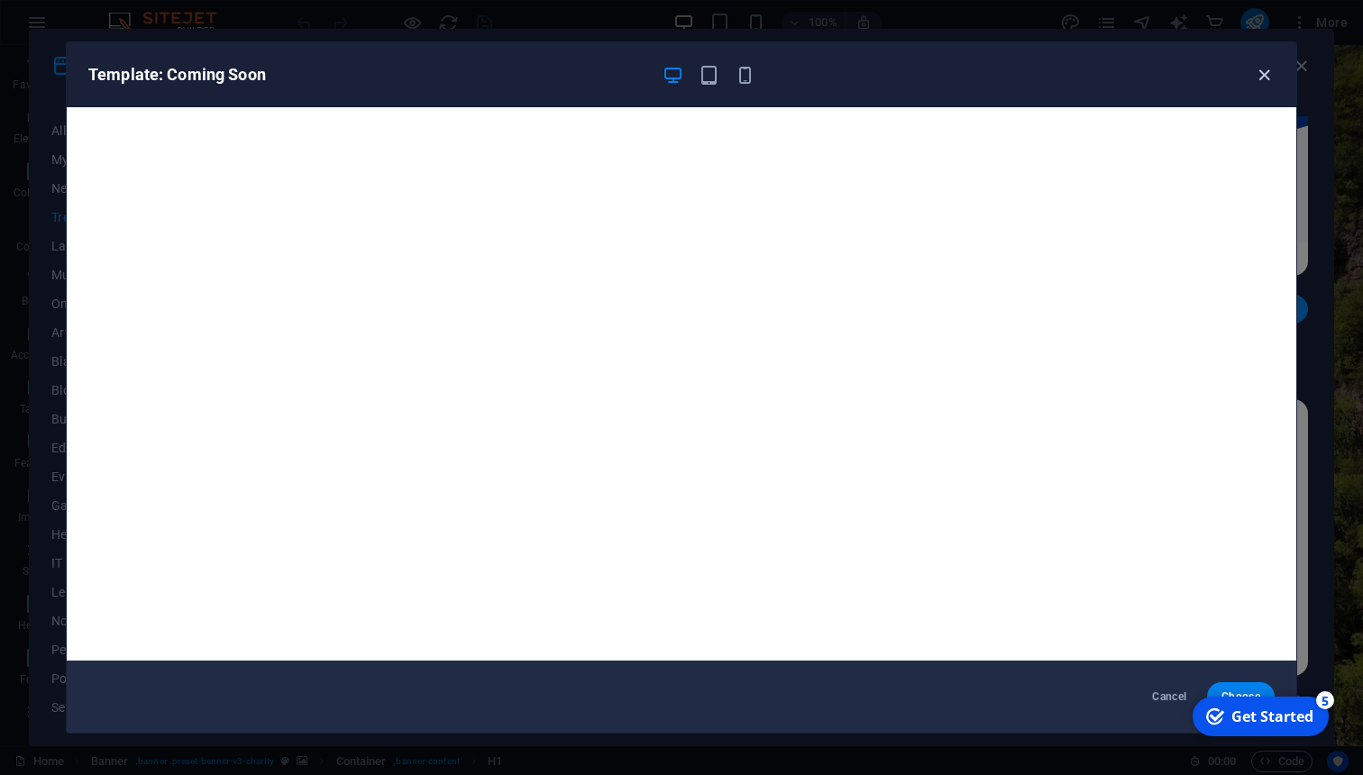
click at [1261, 78] on icon "button" at bounding box center [1264, 75] width 21 height 21
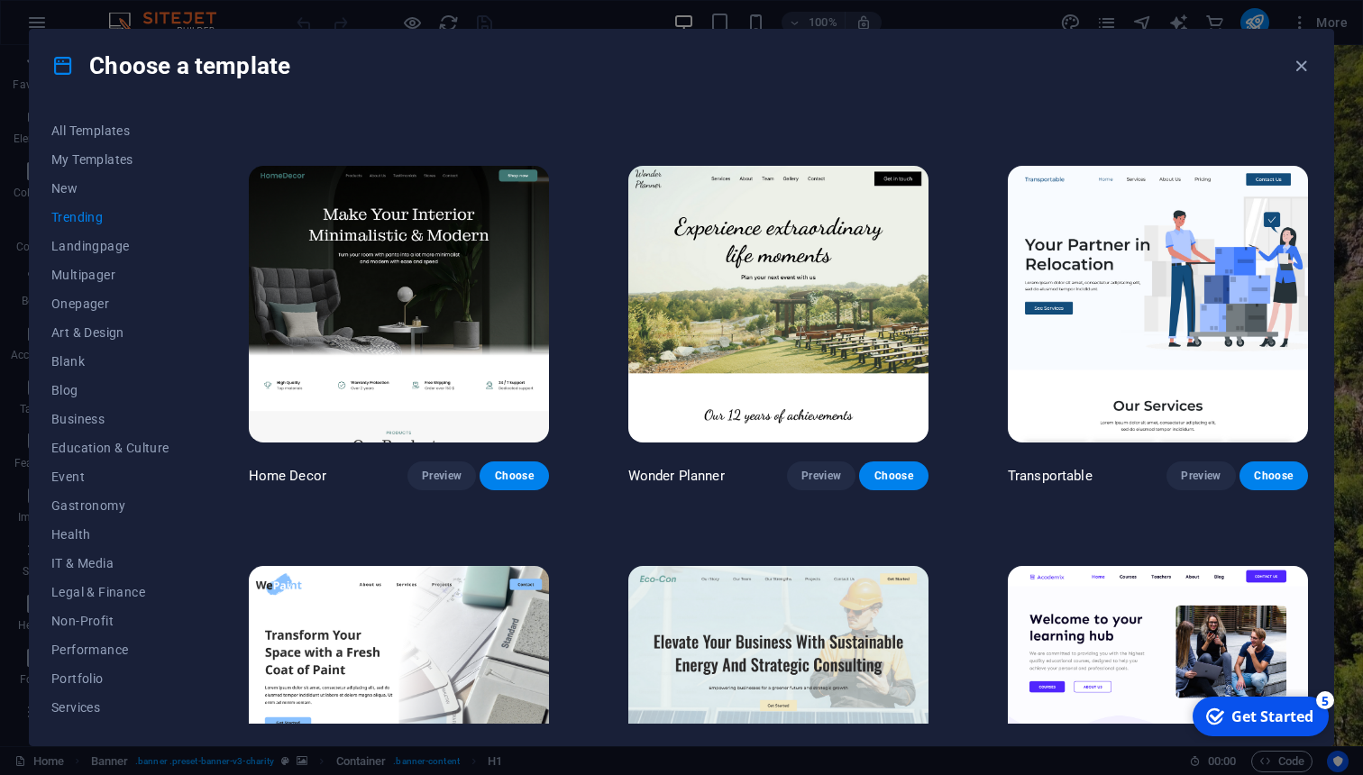
scroll to position [141, 0]
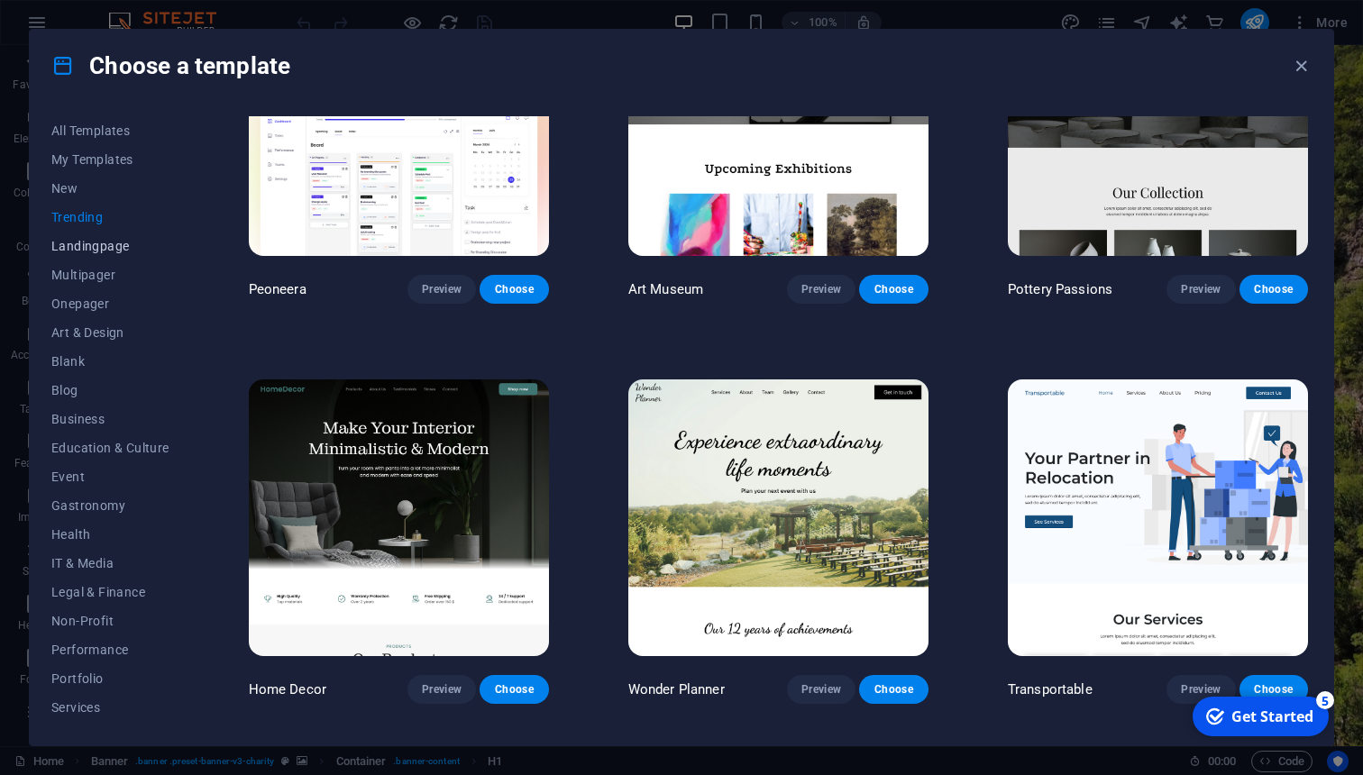
click at [108, 254] on button "Landingpage" at bounding box center [110, 246] width 118 height 29
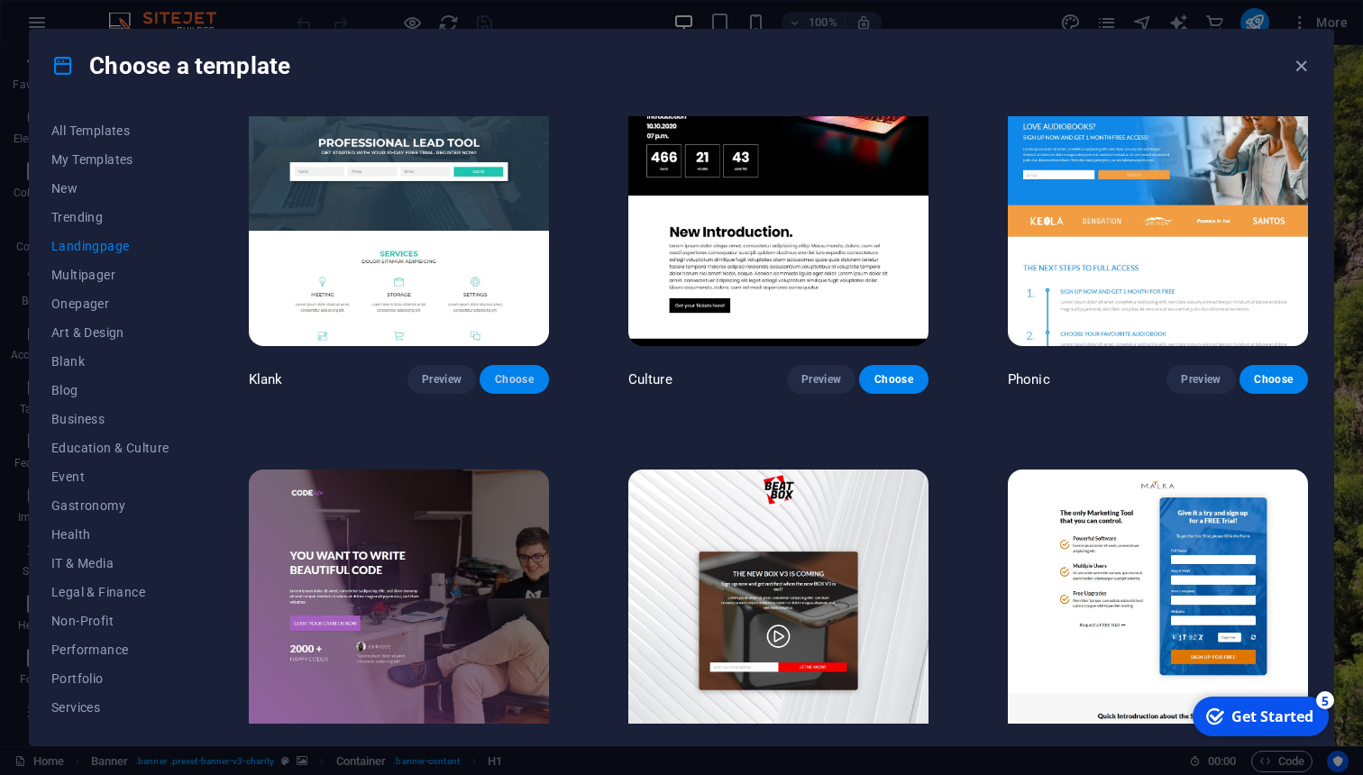
scroll to position [0, 0]
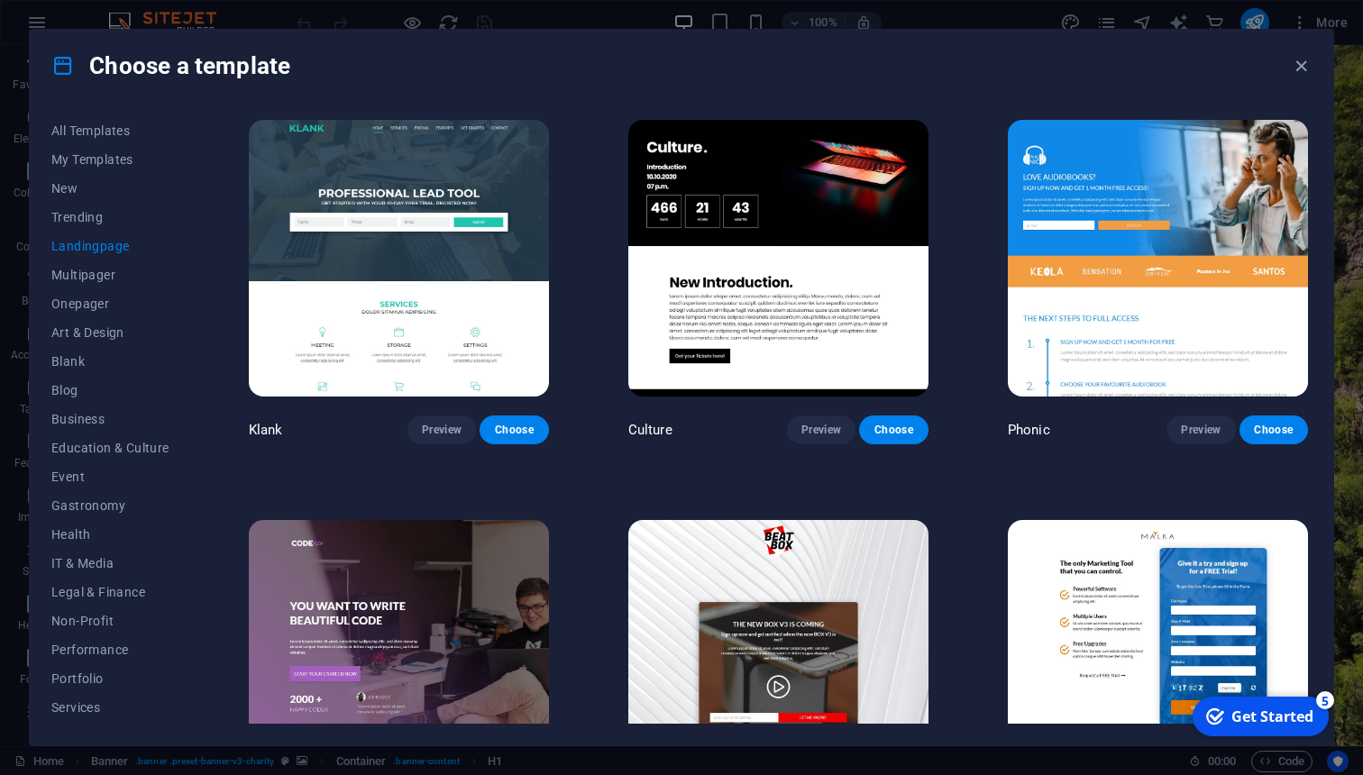
click at [490, 277] on img at bounding box center [399, 258] width 300 height 277
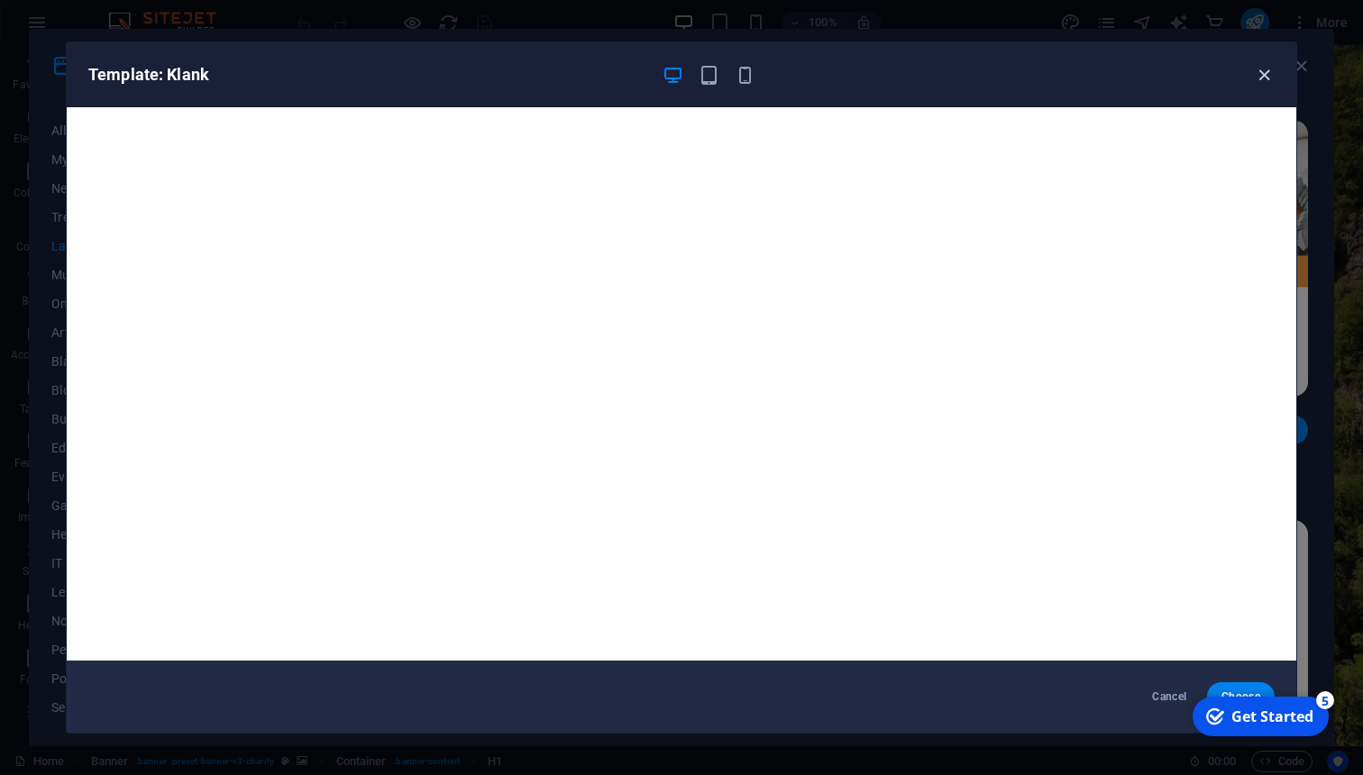
click at [1270, 83] on icon "button" at bounding box center [1264, 75] width 21 height 21
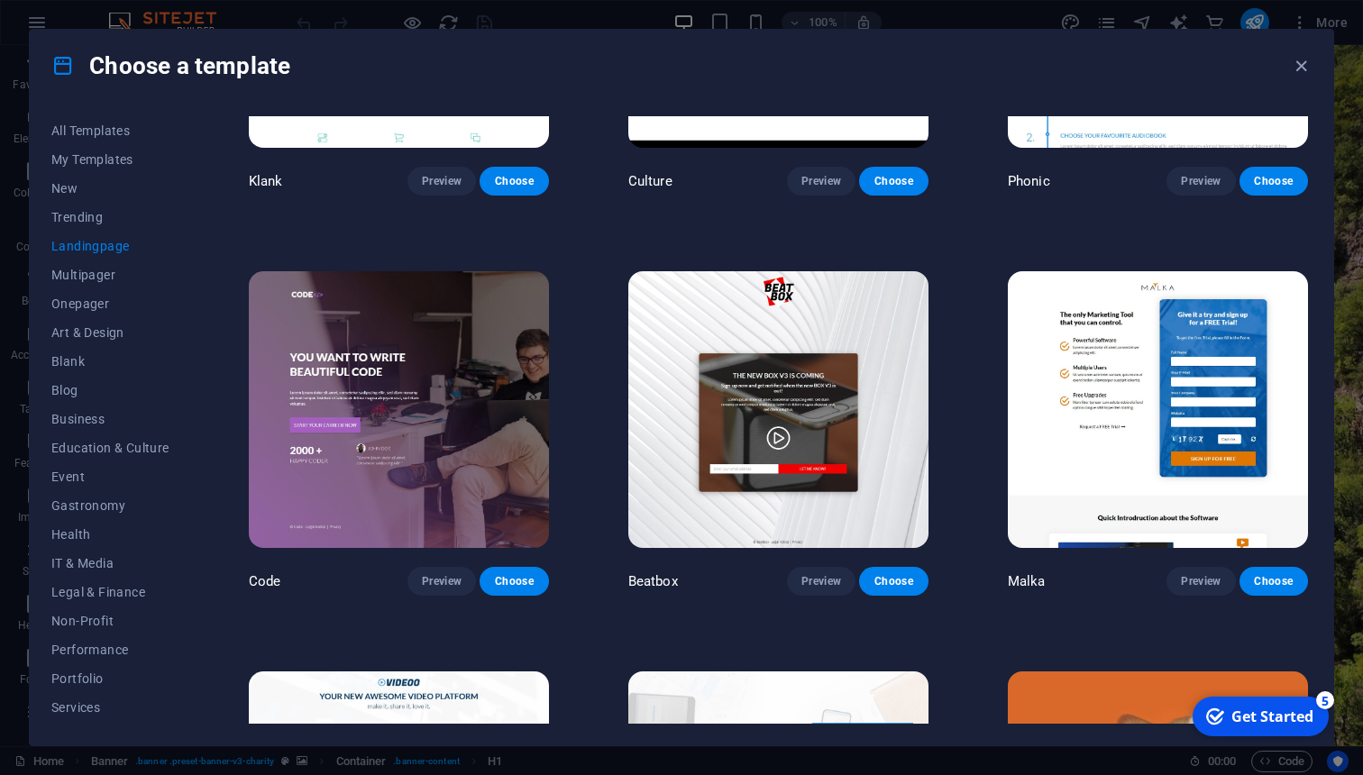
scroll to position [252, 0]
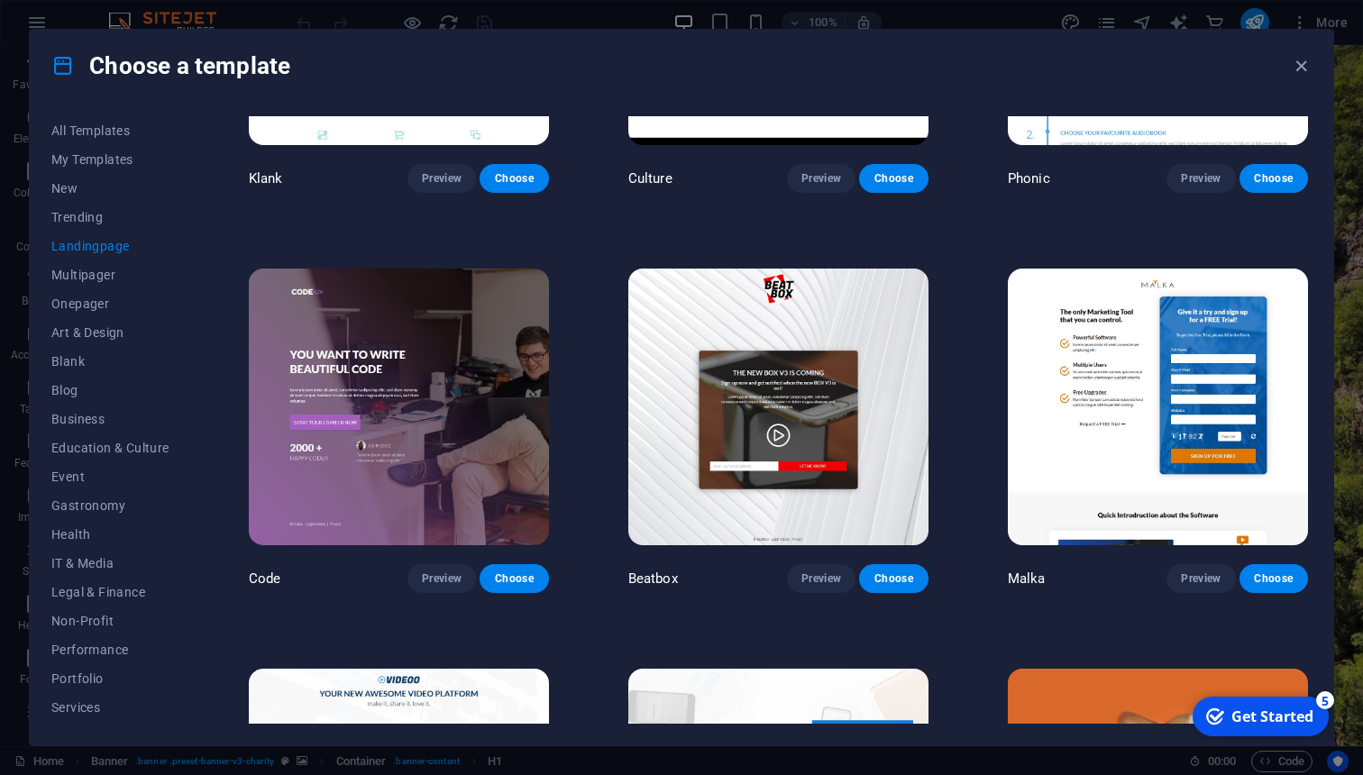
click at [504, 417] on img at bounding box center [399, 407] width 300 height 277
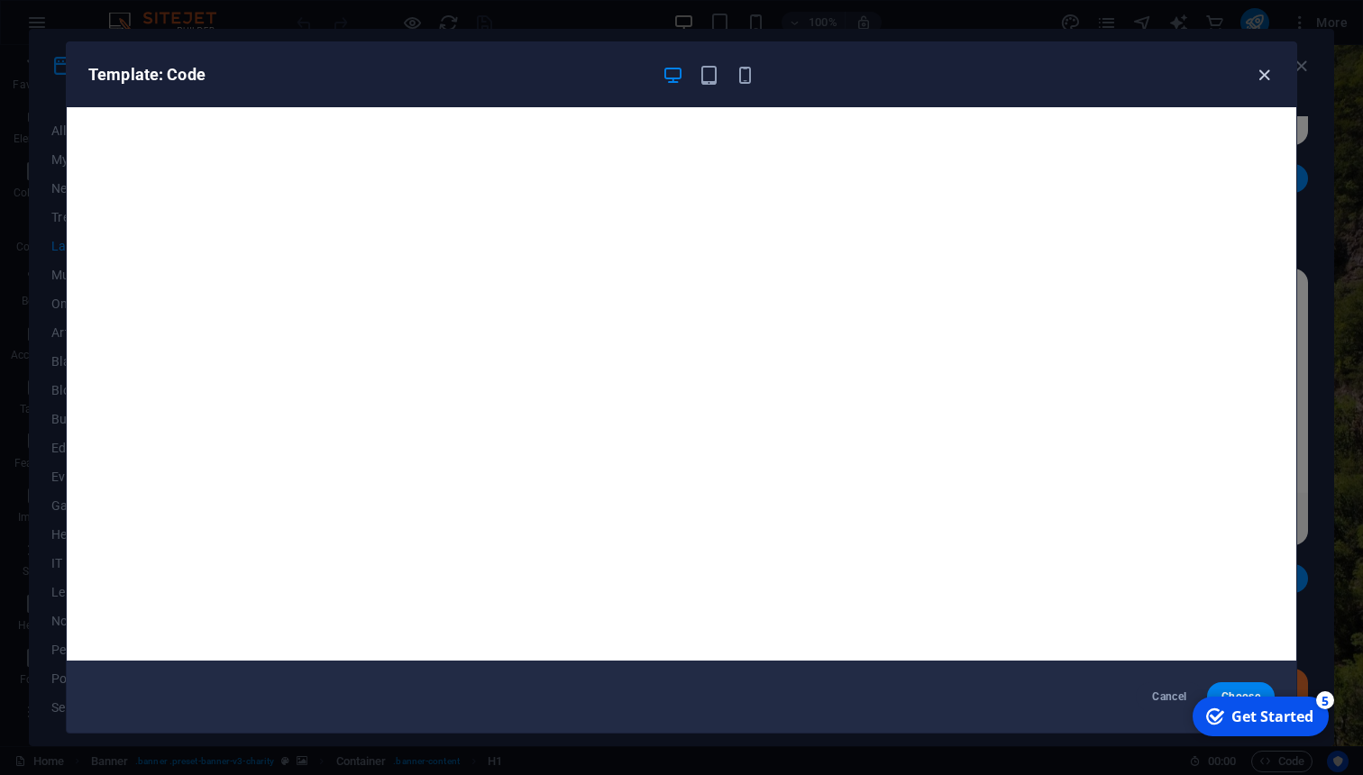
click at [1269, 78] on icon "button" at bounding box center [1264, 75] width 21 height 21
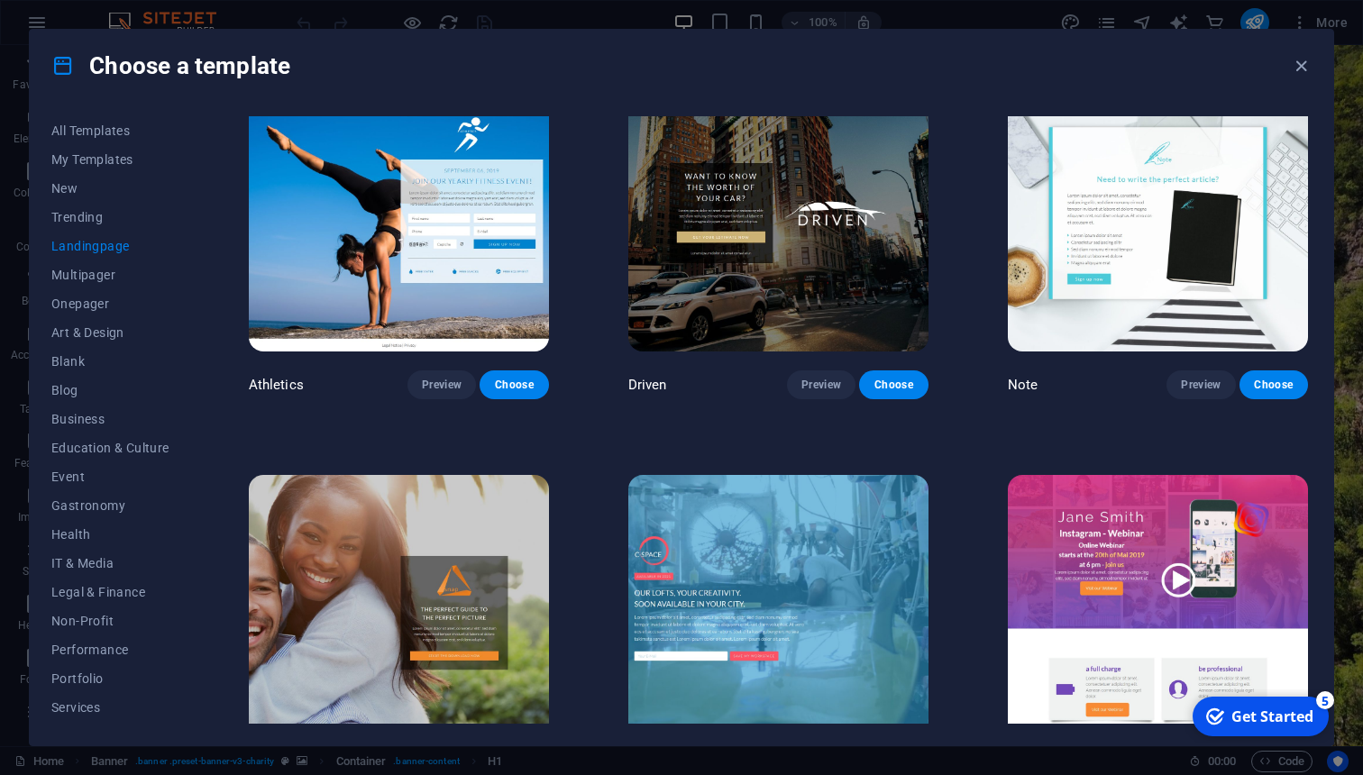
scroll to position [1247, 0]
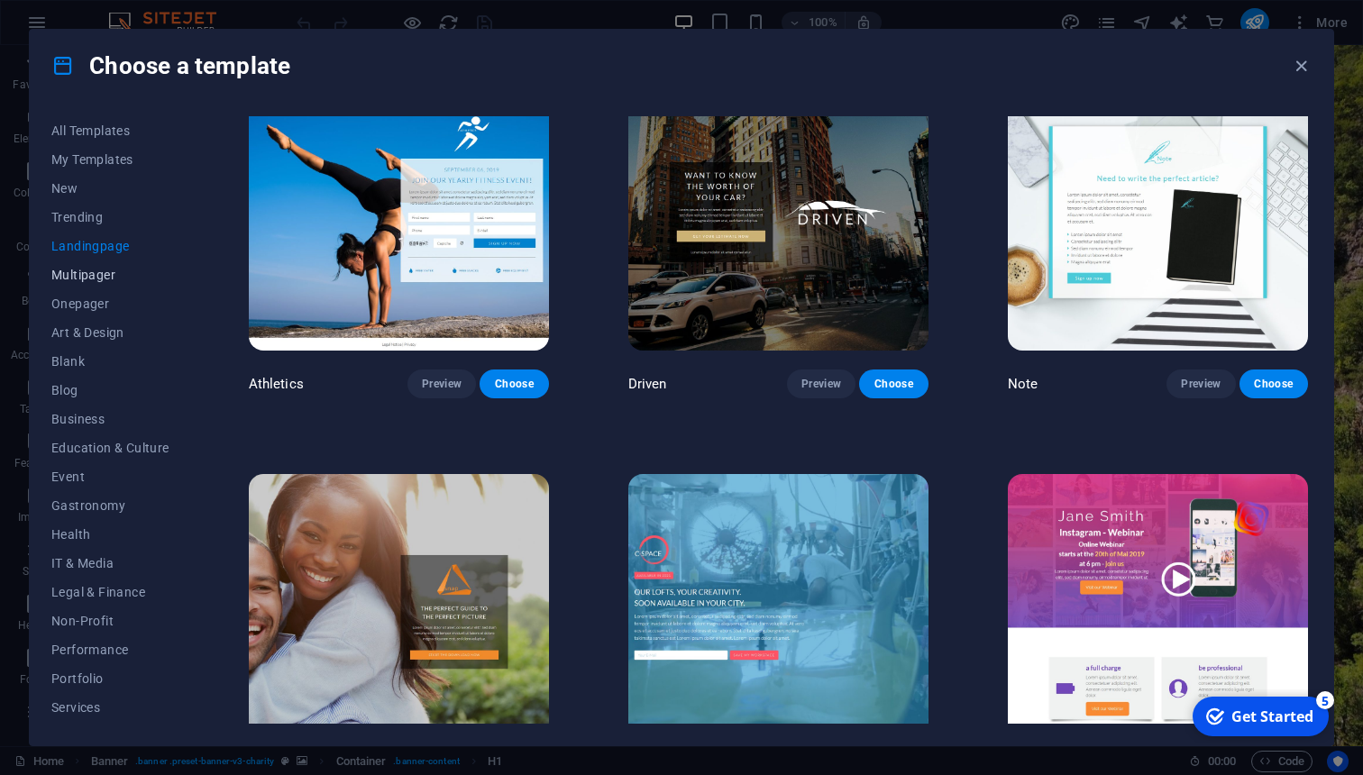
click at [104, 281] on span "Multipager" at bounding box center [110, 275] width 118 height 14
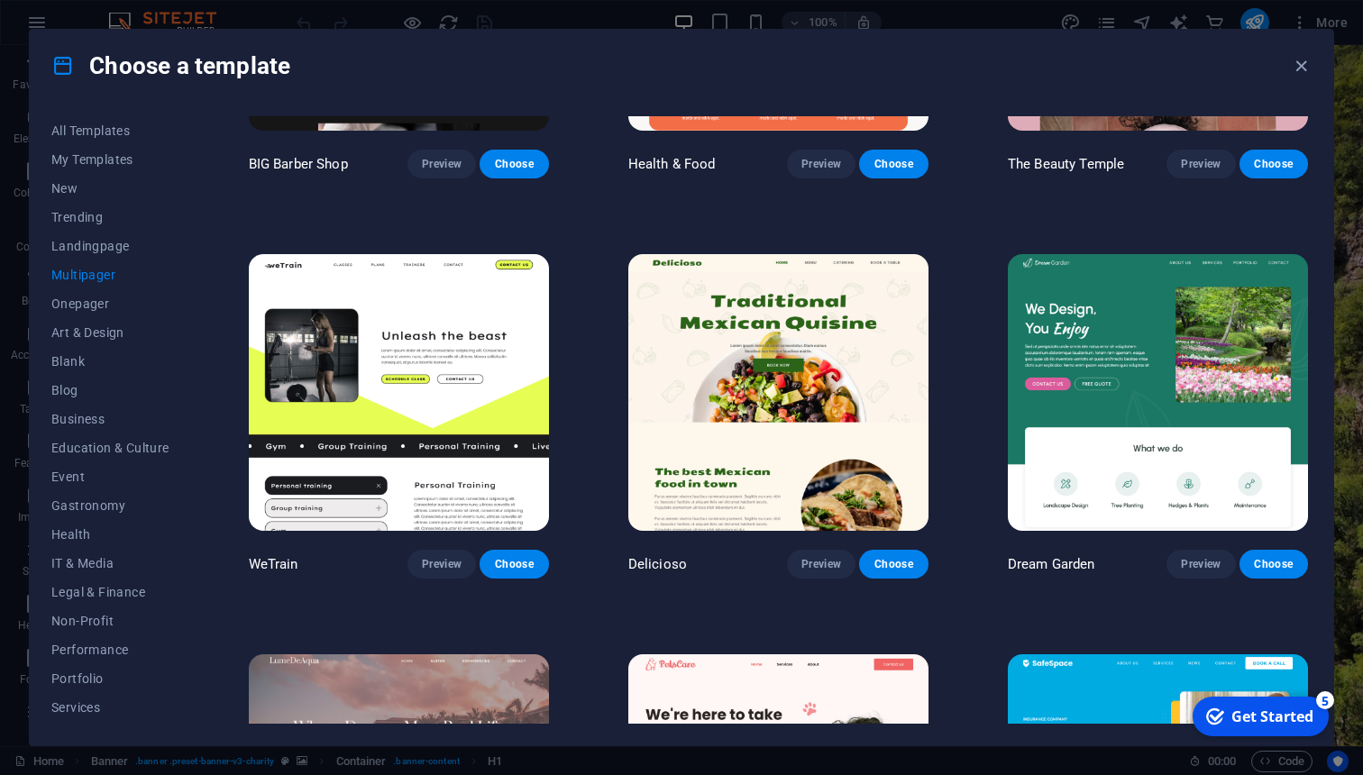
scroll to position [1470, 0]
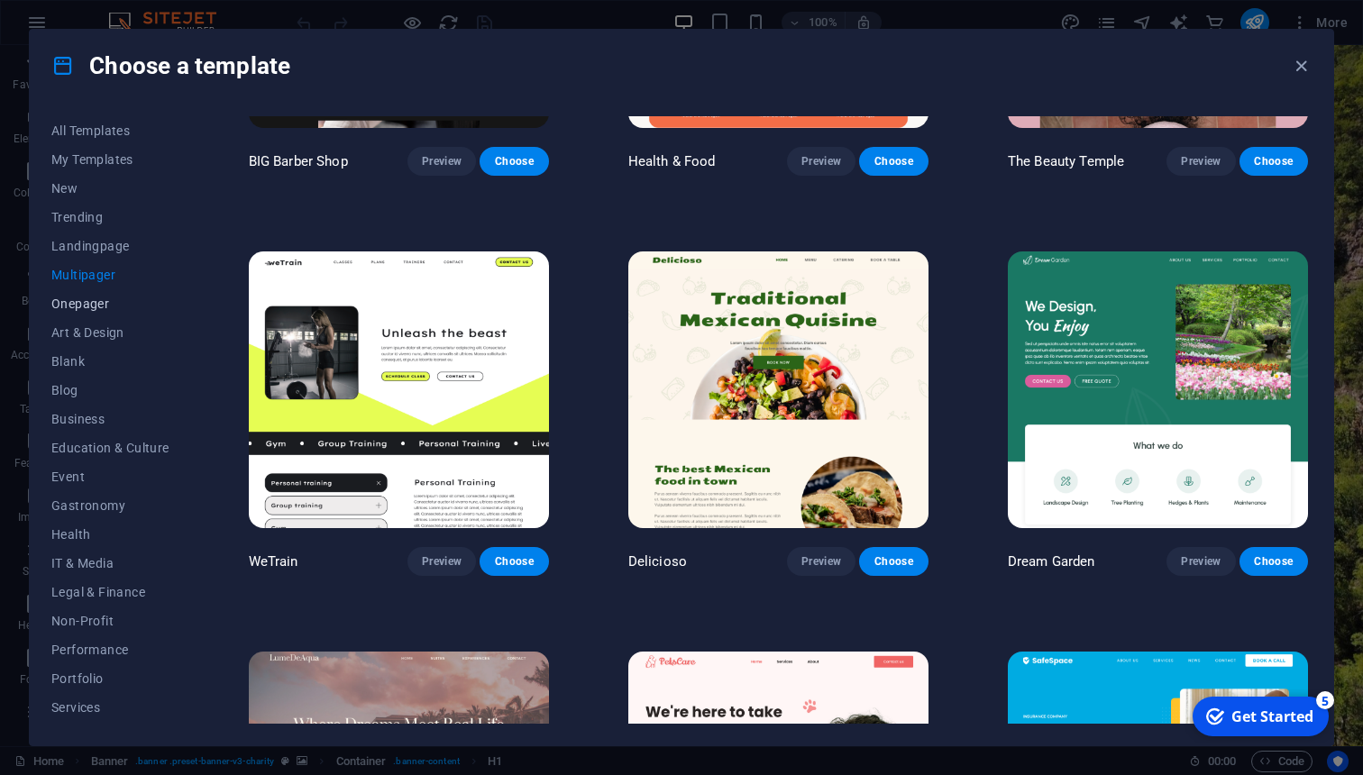
click at [92, 305] on span "Onepager" at bounding box center [110, 304] width 118 height 14
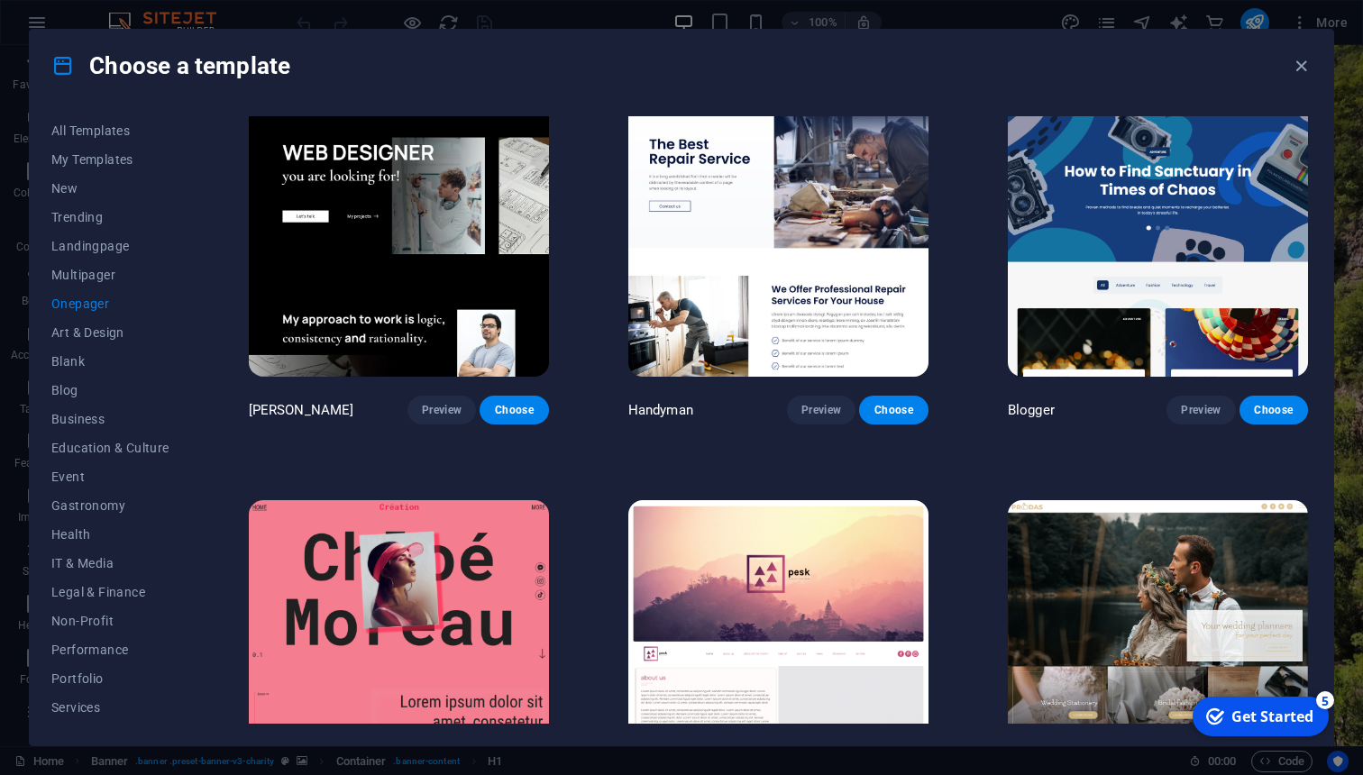
scroll to position [2438, 0]
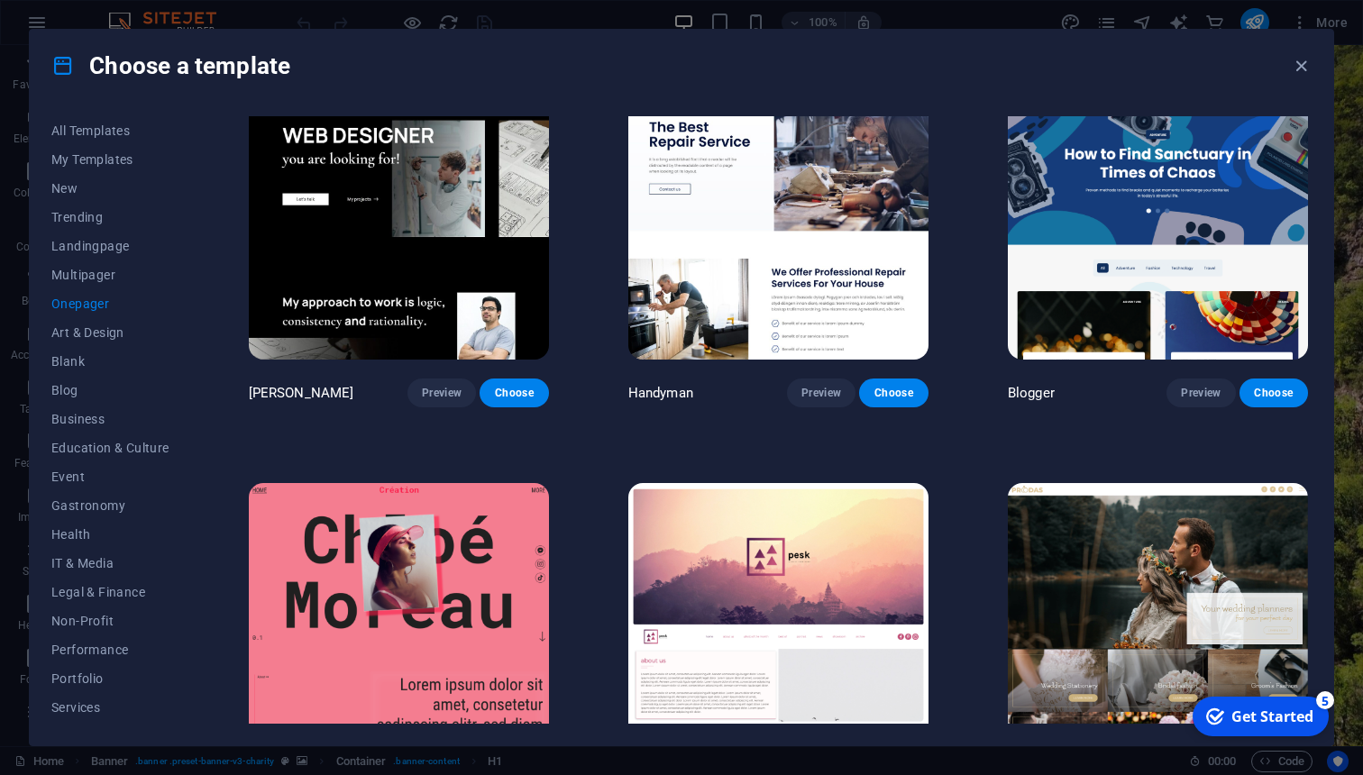
click at [418, 313] on img at bounding box center [399, 222] width 300 height 277
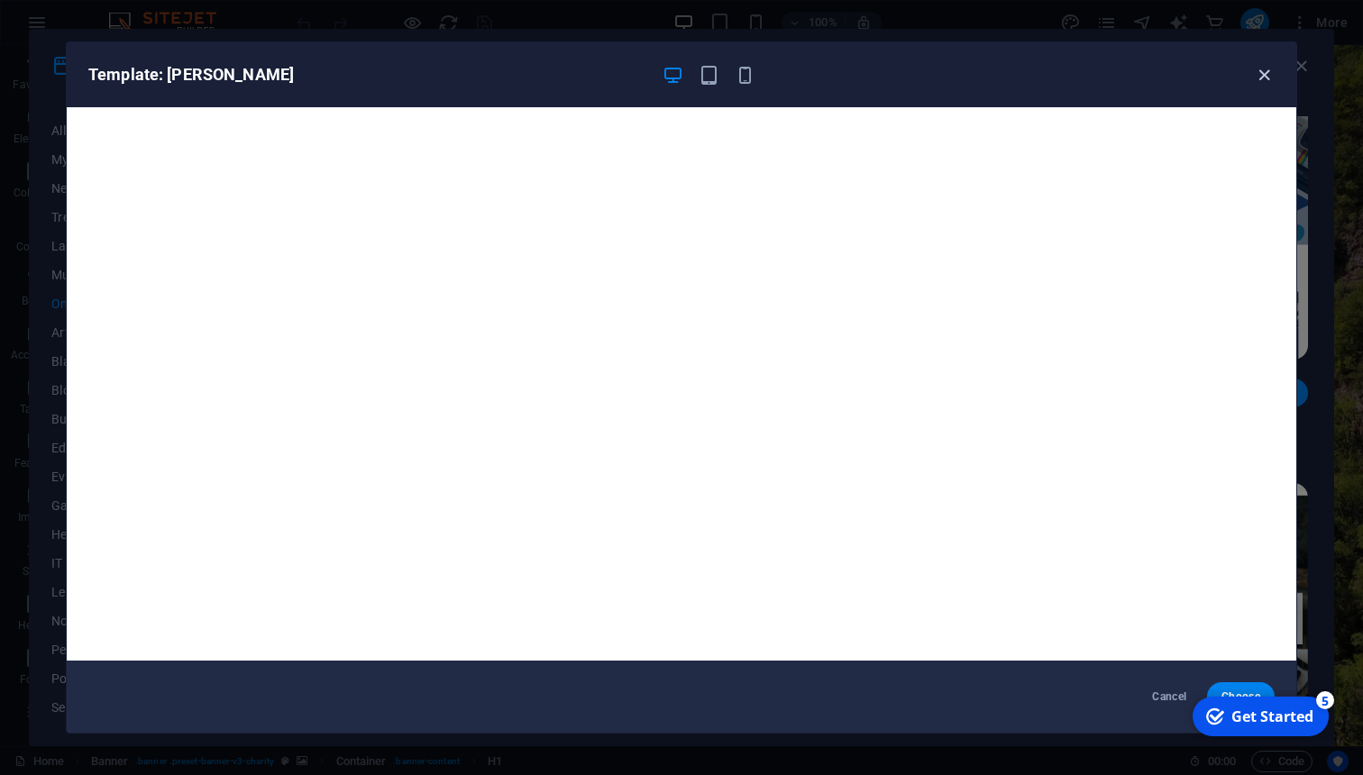
click at [1254, 76] on icon "button" at bounding box center [1264, 75] width 21 height 21
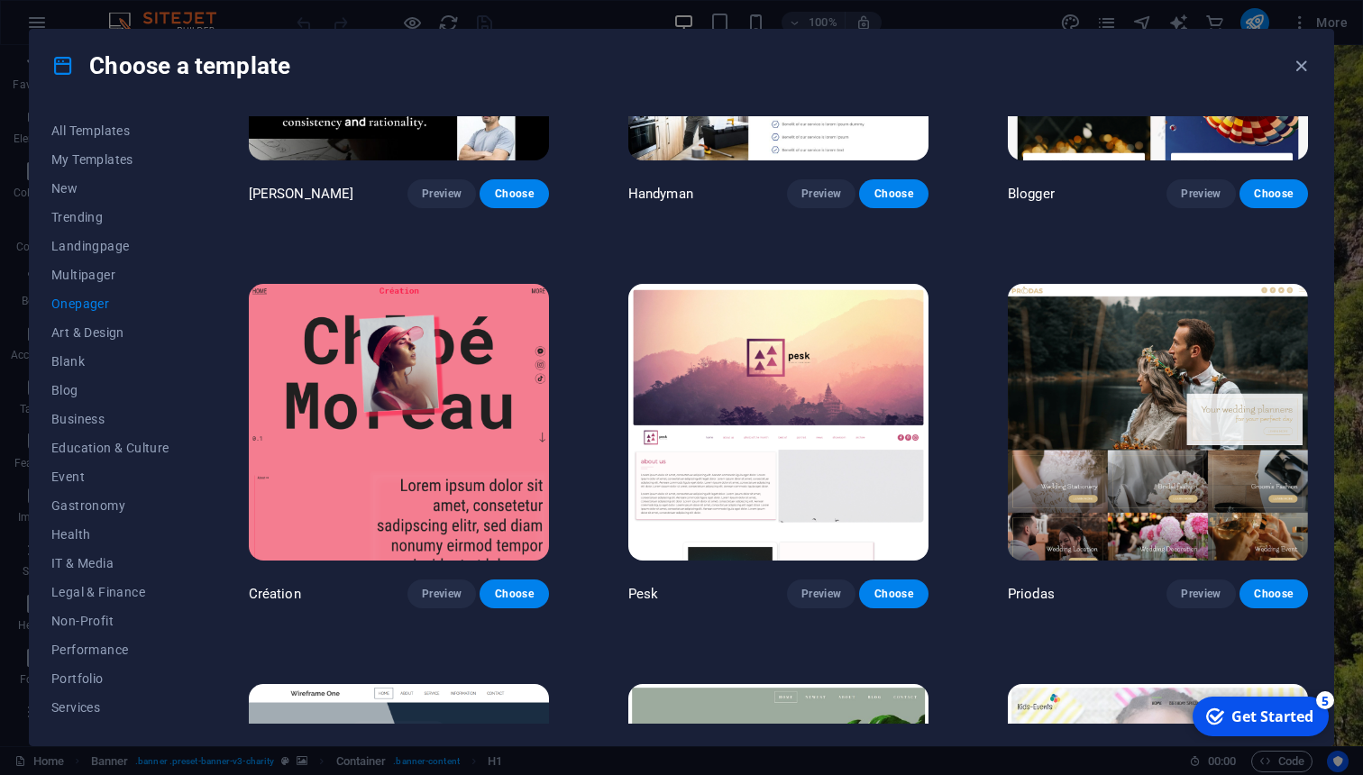
scroll to position [2650, 0]
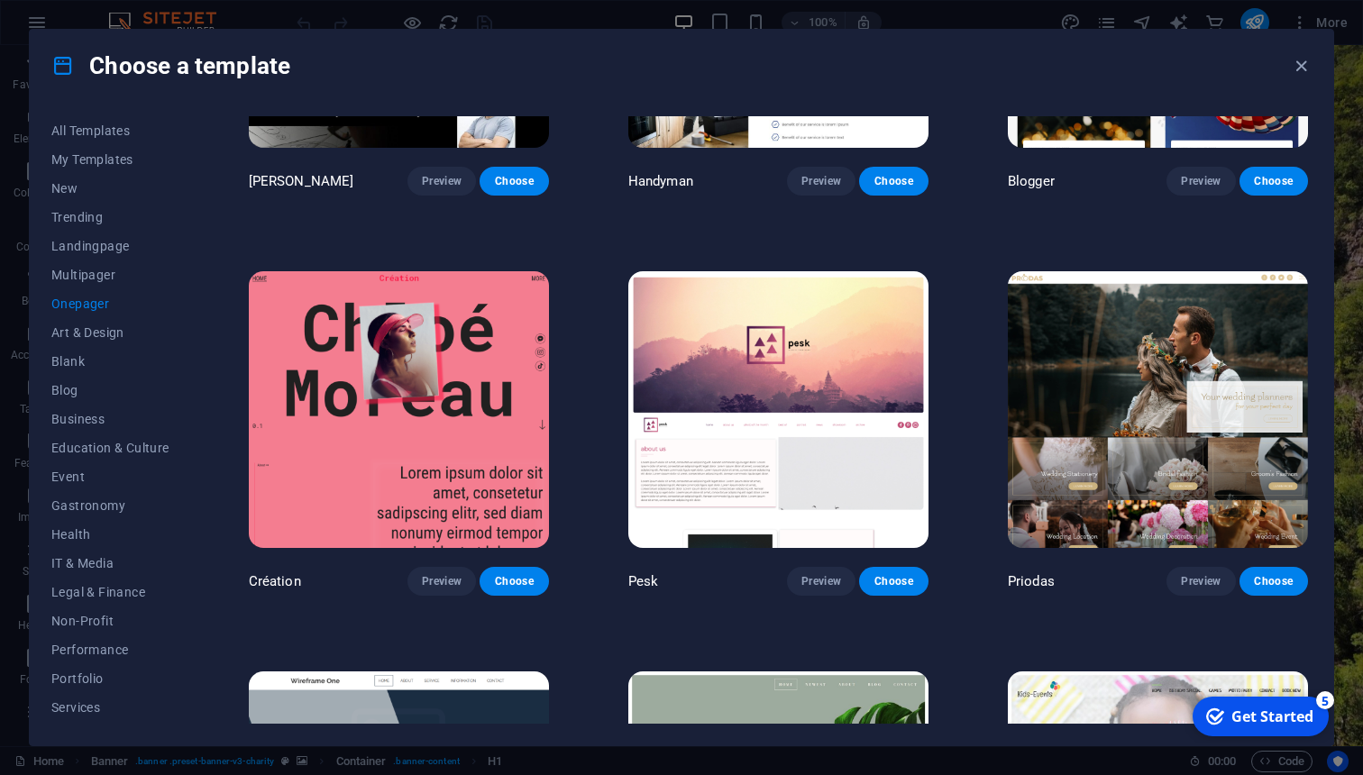
click at [792, 452] on img at bounding box center [778, 409] width 300 height 277
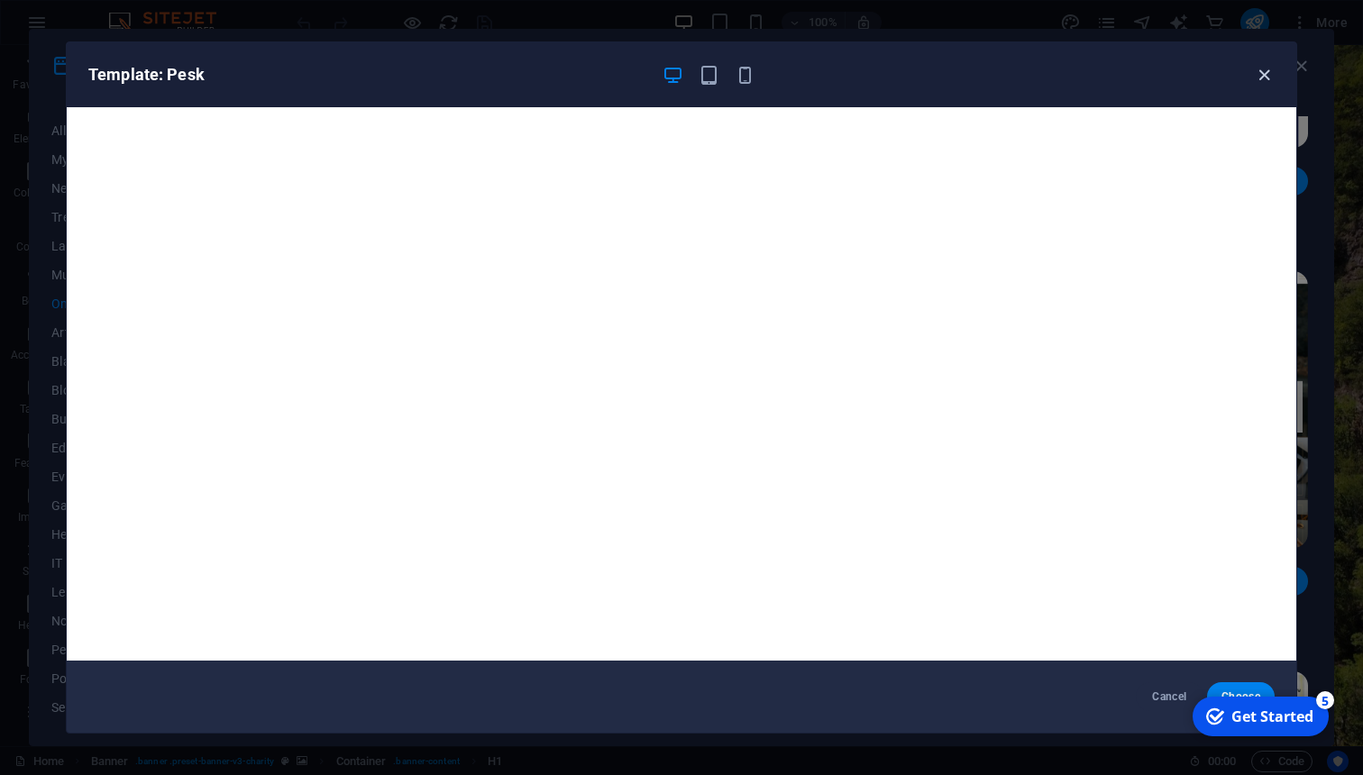
click at [1268, 77] on icon "button" at bounding box center [1264, 75] width 21 height 21
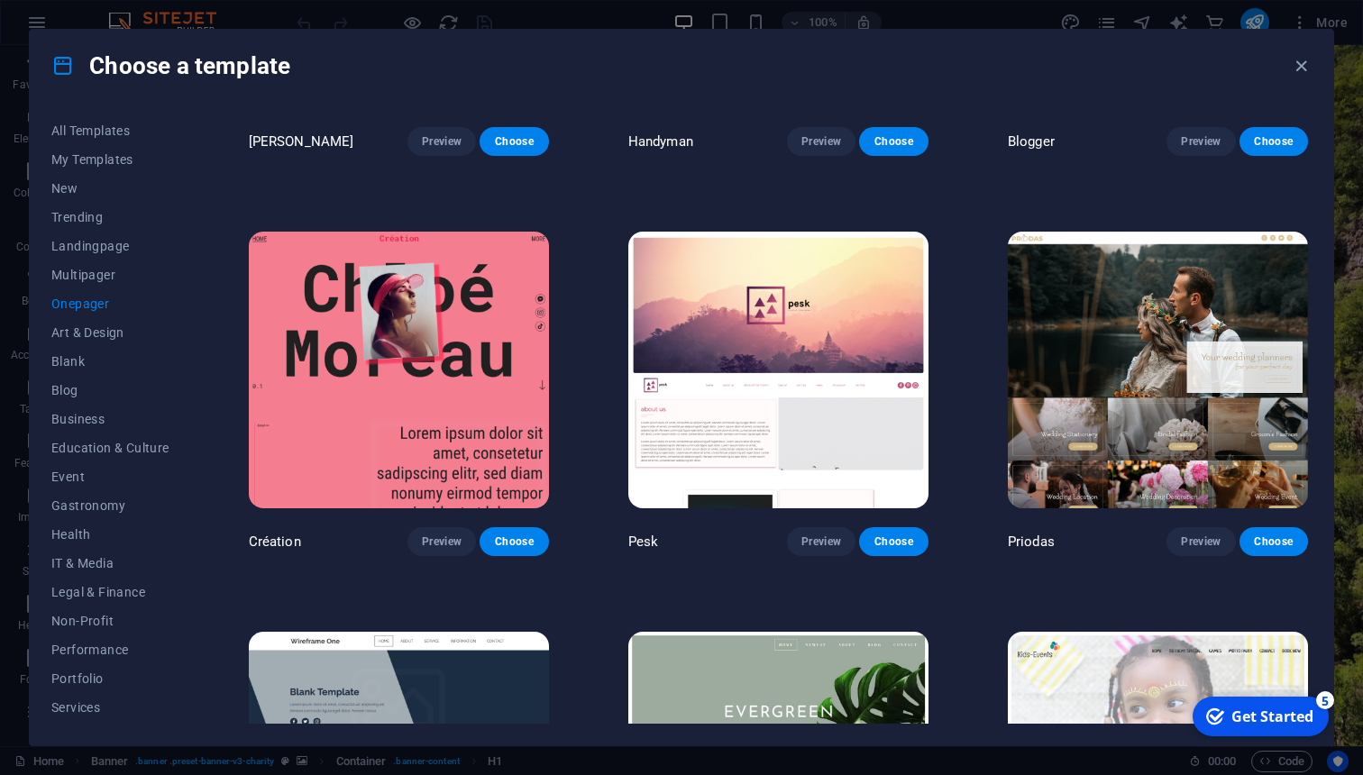
scroll to position [2690, 0]
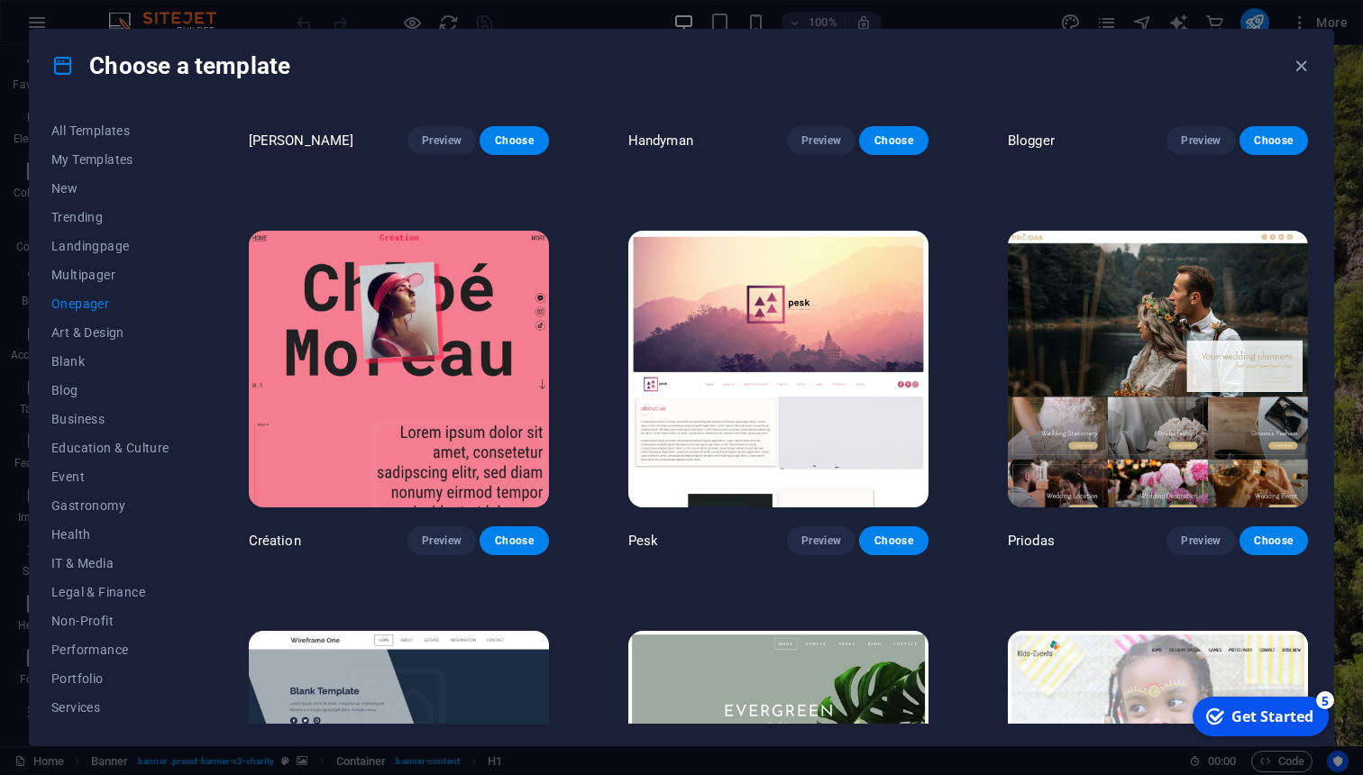
click at [1151, 408] on img at bounding box center [1158, 369] width 300 height 277
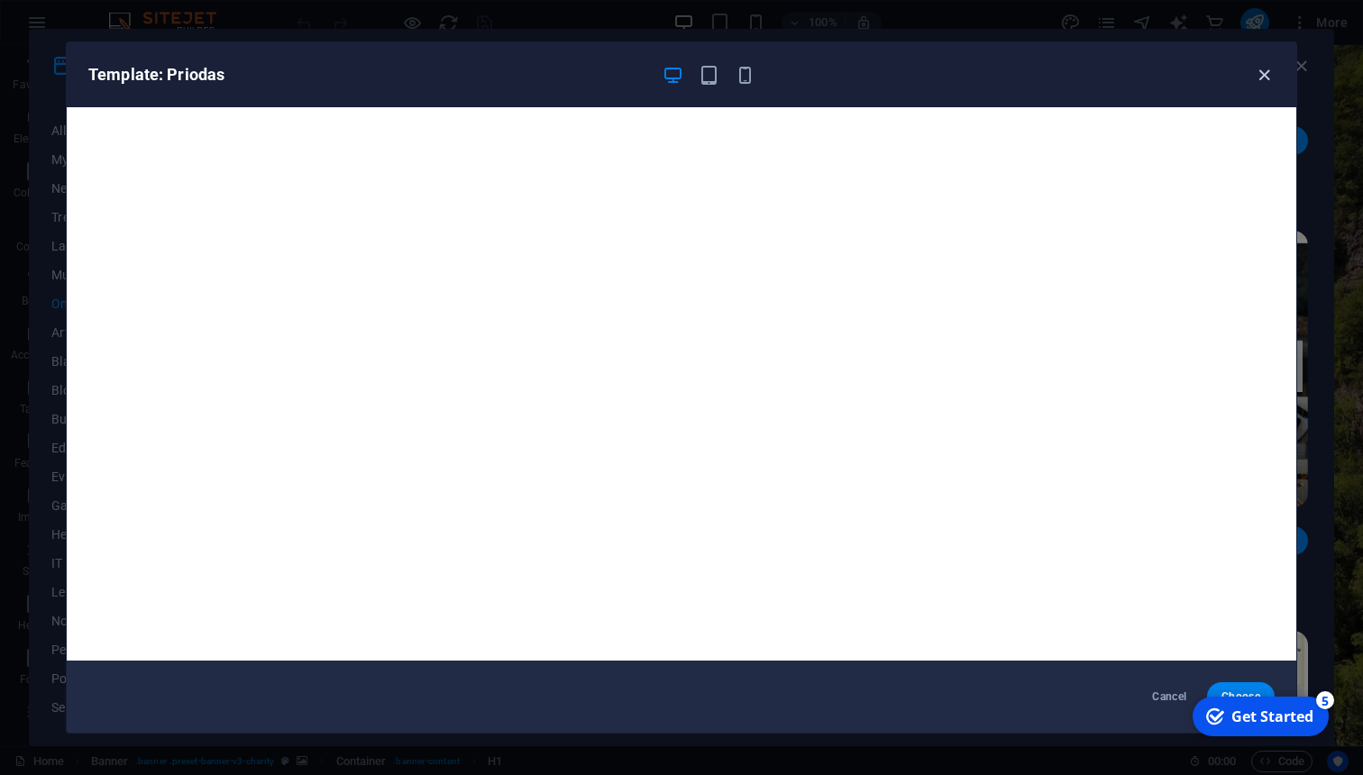
click at [1268, 82] on icon "button" at bounding box center [1264, 75] width 21 height 21
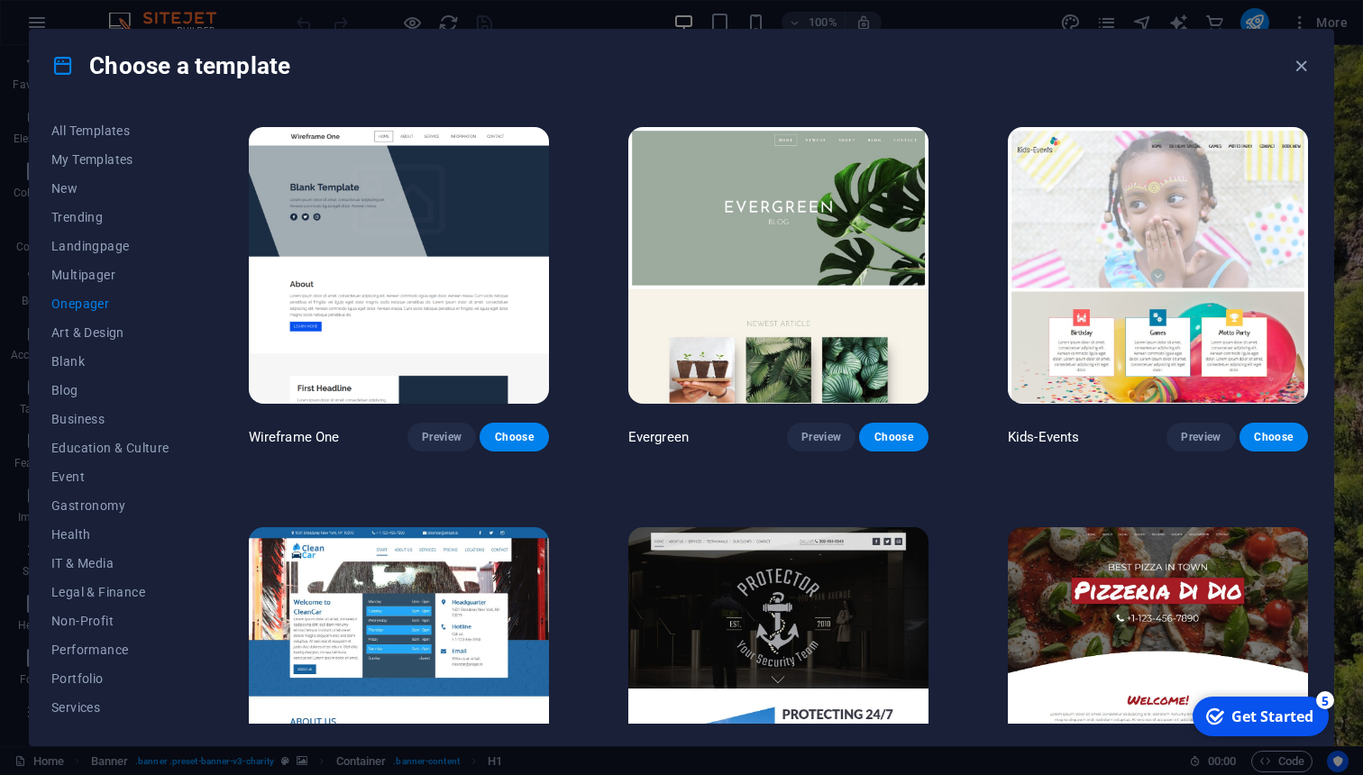
scroll to position [3198, 0]
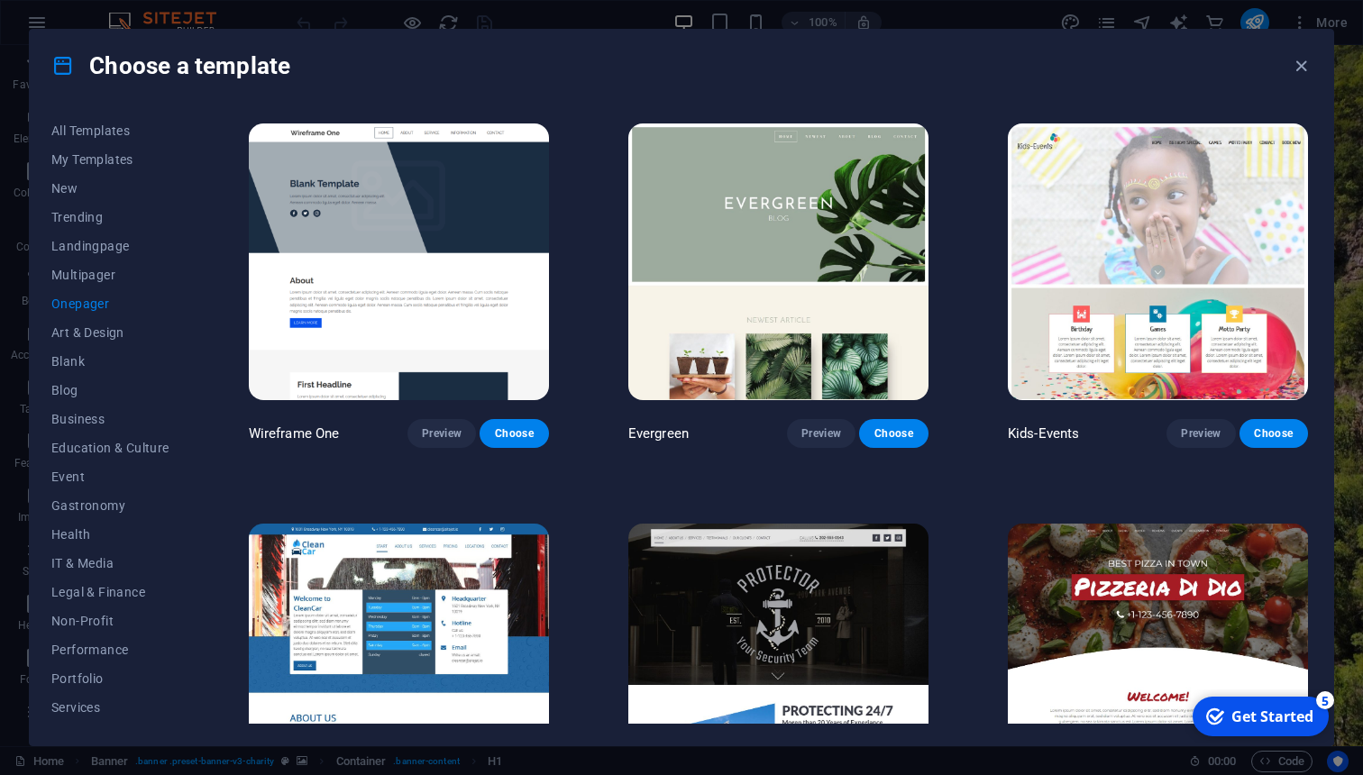
click at [850, 203] on img at bounding box center [778, 262] width 300 height 277
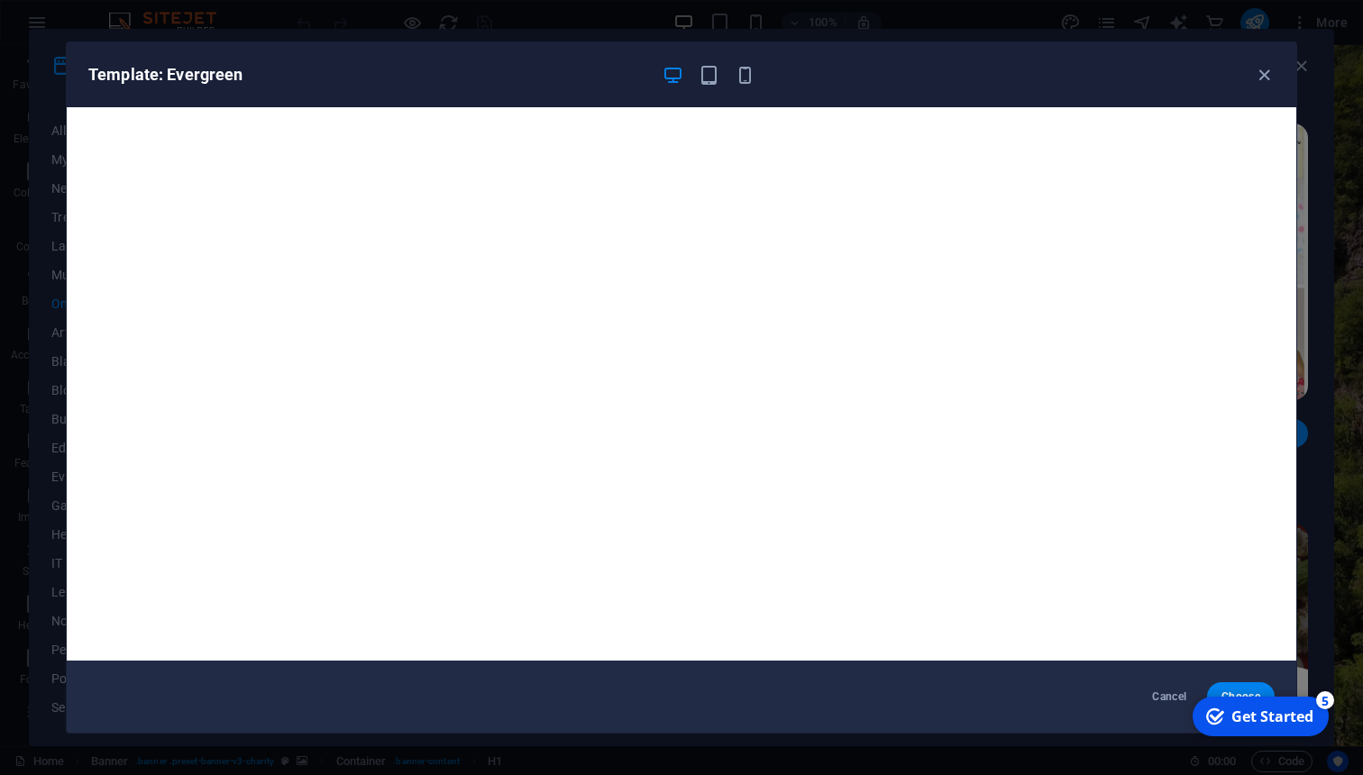
scroll to position [4, 0]
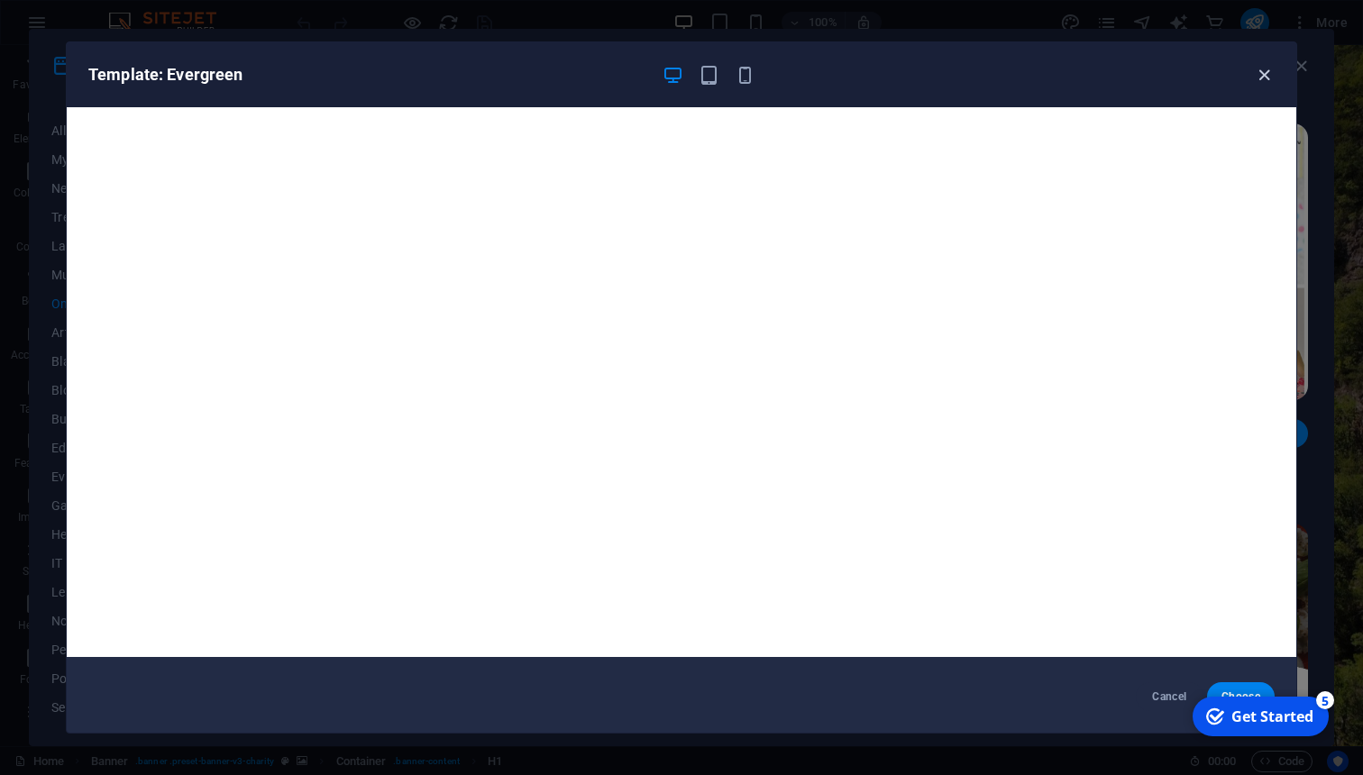
click at [1266, 81] on icon "button" at bounding box center [1264, 75] width 21 height 21
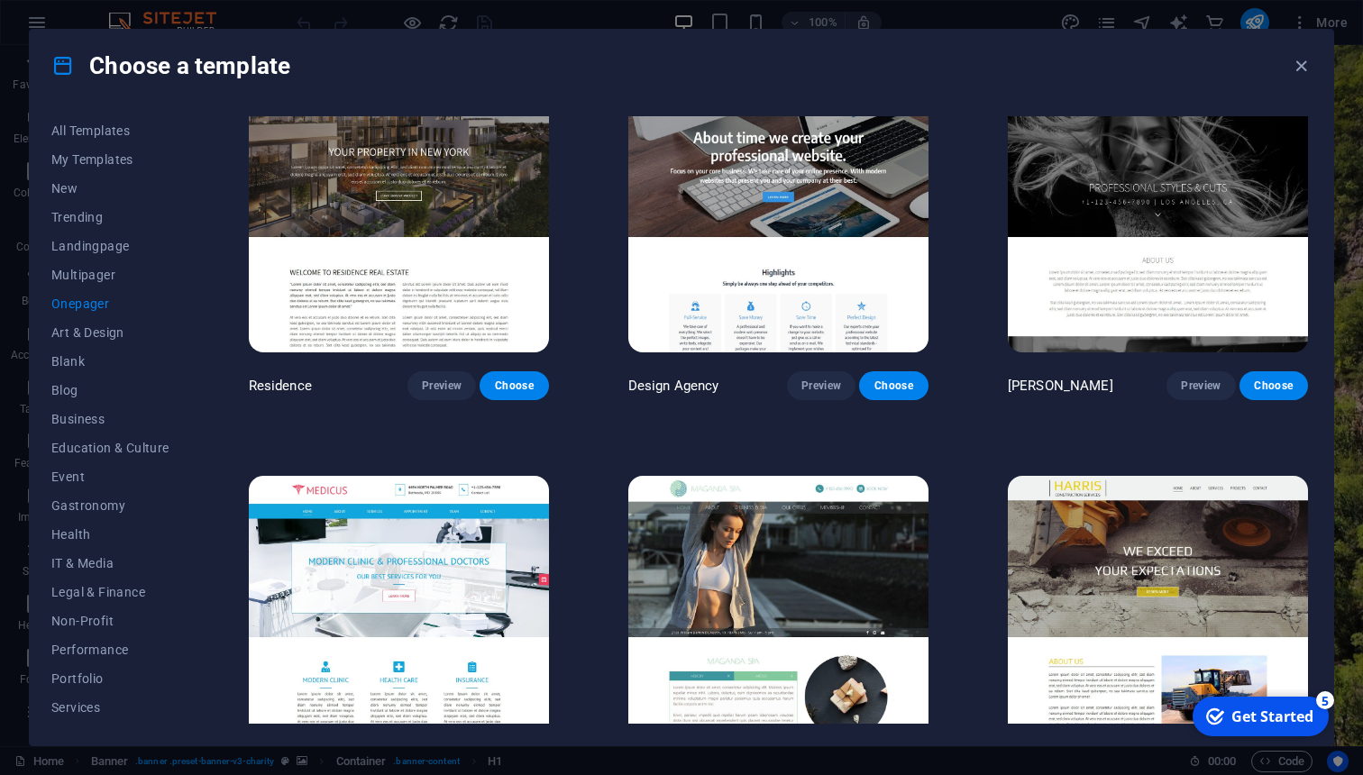
scroll to position [9246, 0]
